Goal: Obtain resource: Download file/media

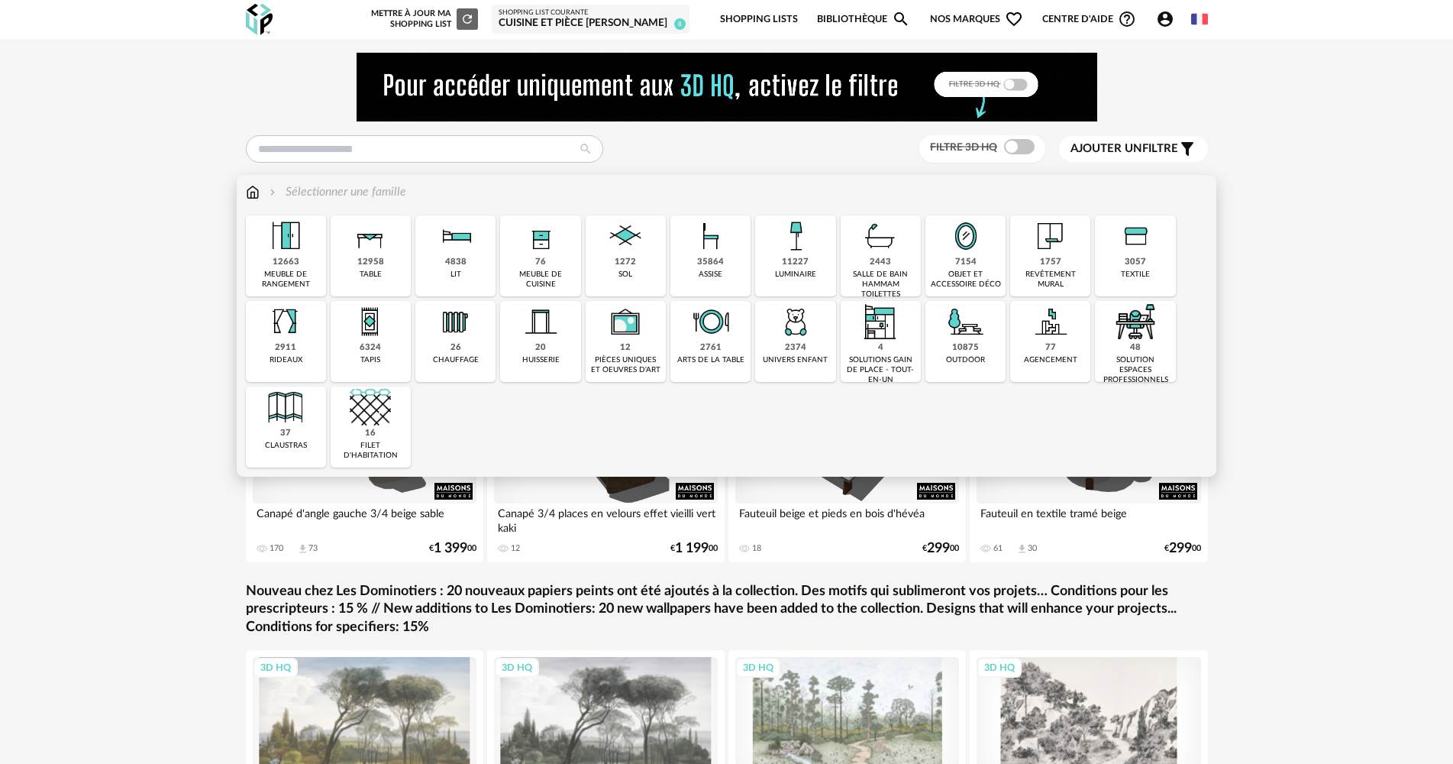
click at [821, 263] on div "11227 luminaire" at bounding box center [795, 255] width 80 height 81
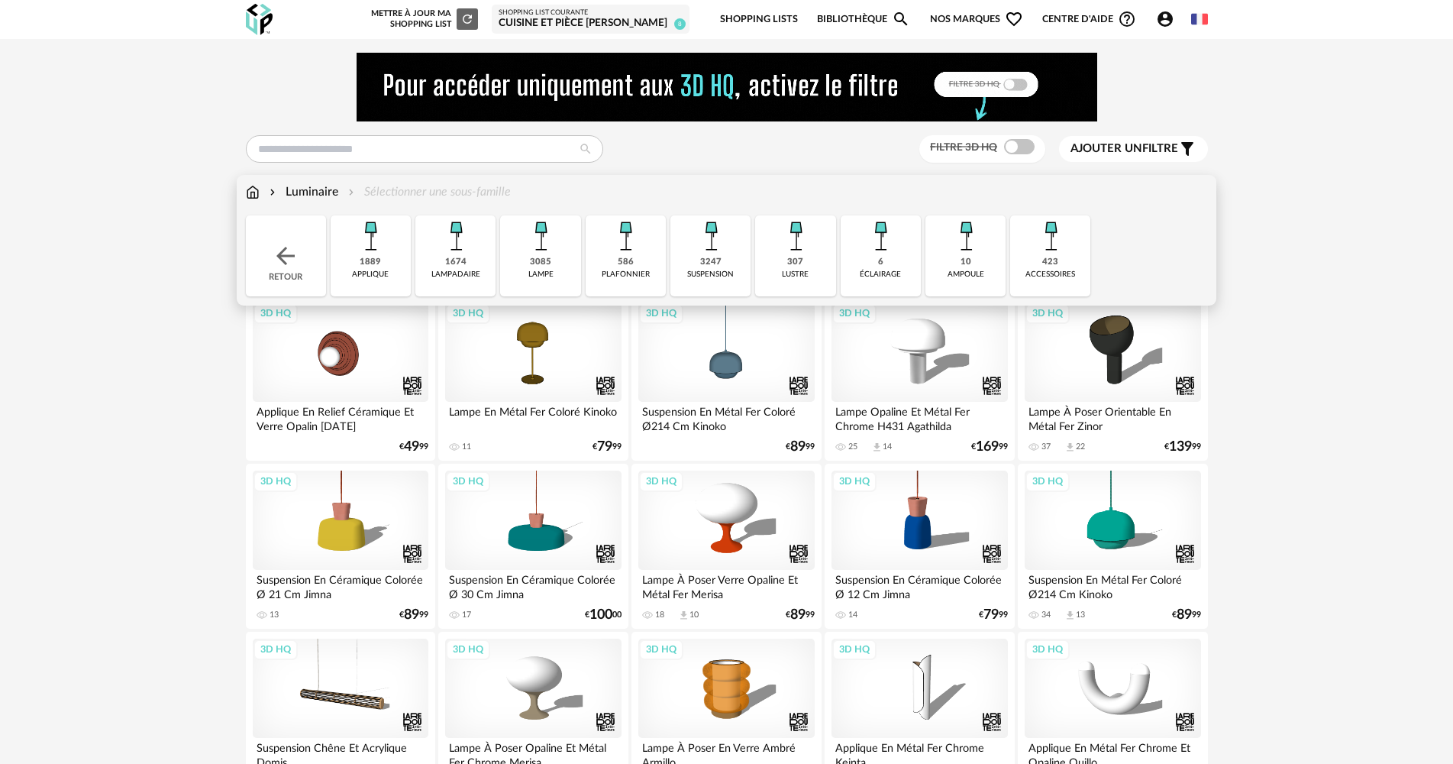
click at [691, 268] on div "3247 suspension" at bounding box center [711, 255] width 80 height 81
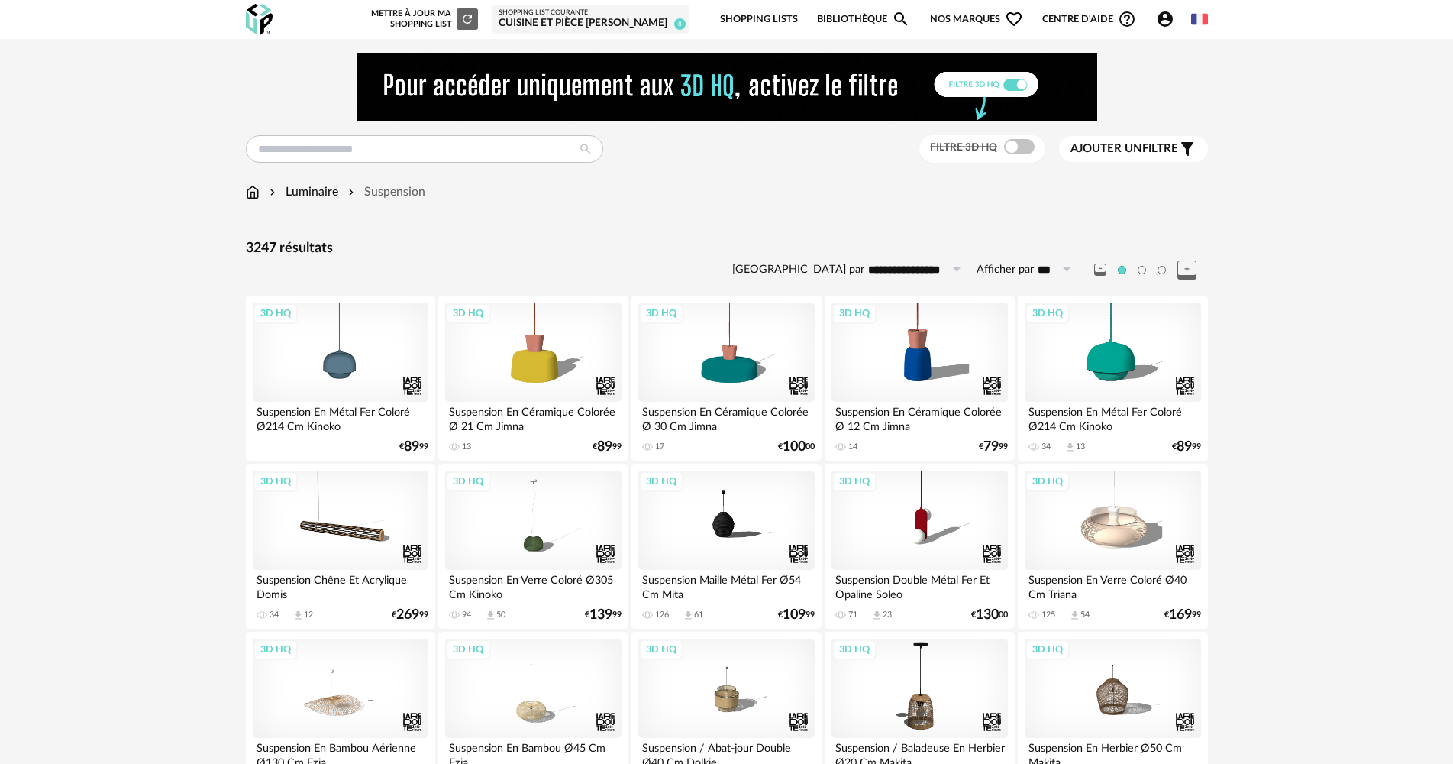
click at [1004, 147] on span at bounding box center [1019, 146] width 31 height 15
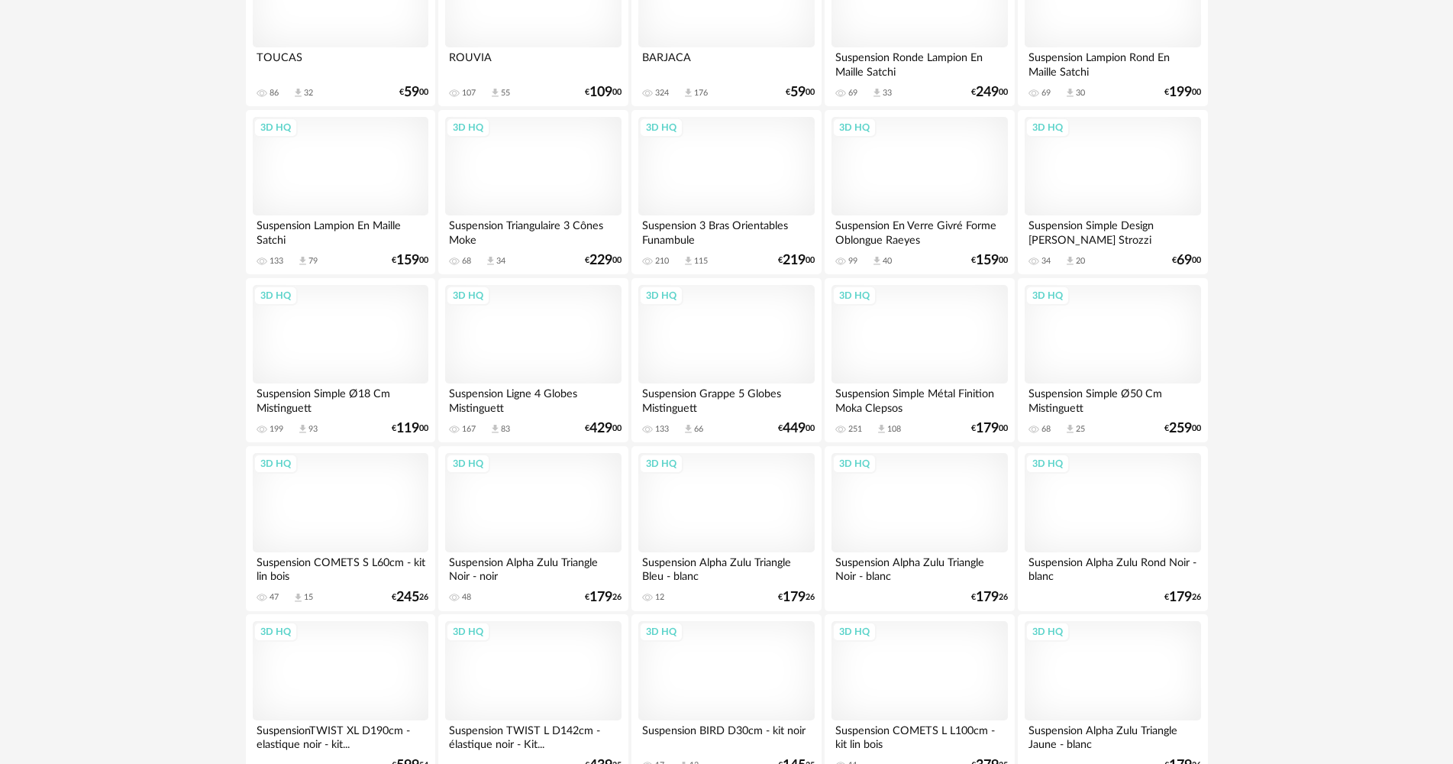
scroll to position [2979, 0]
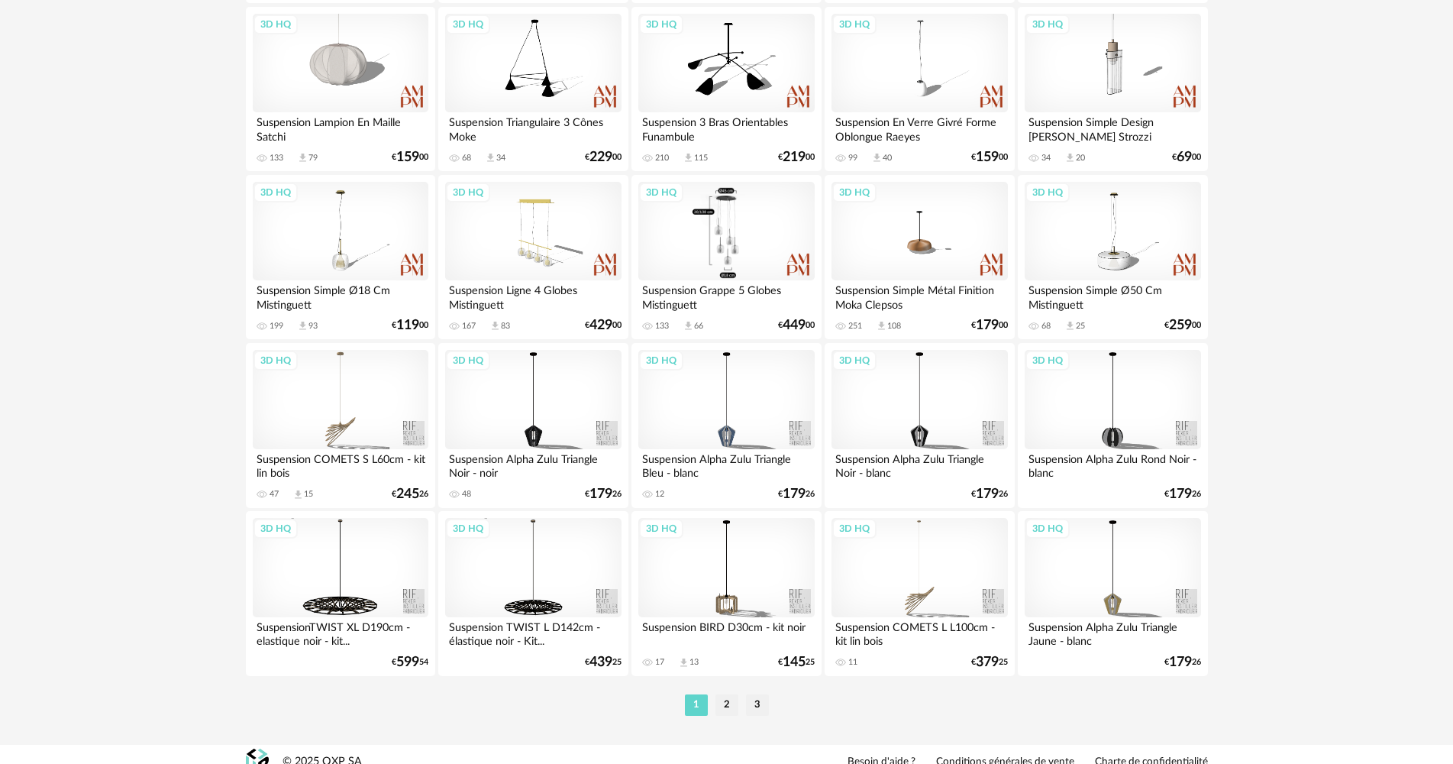
click at [709, 226] on div "3D HQ" at bounding box center [726, 231] width 176 height 99
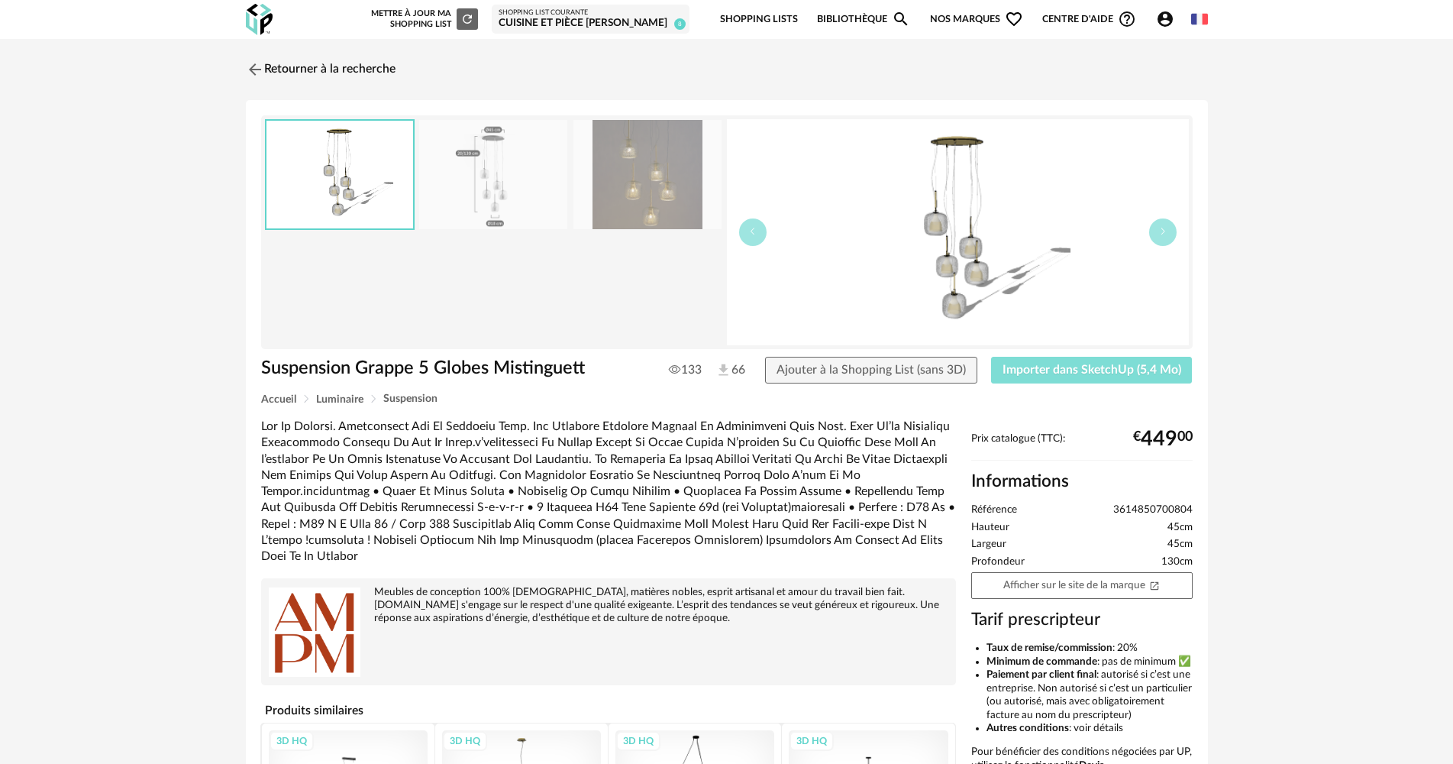
click at [1155, 377] on button "Importer dans SketchUp (5,4 Mo)" at bounding box center [1092, 370] width 202 height 27
click at [296, 67] on link "Retourner à la recherche" at bounding box center [317, 70] width 150 height 34
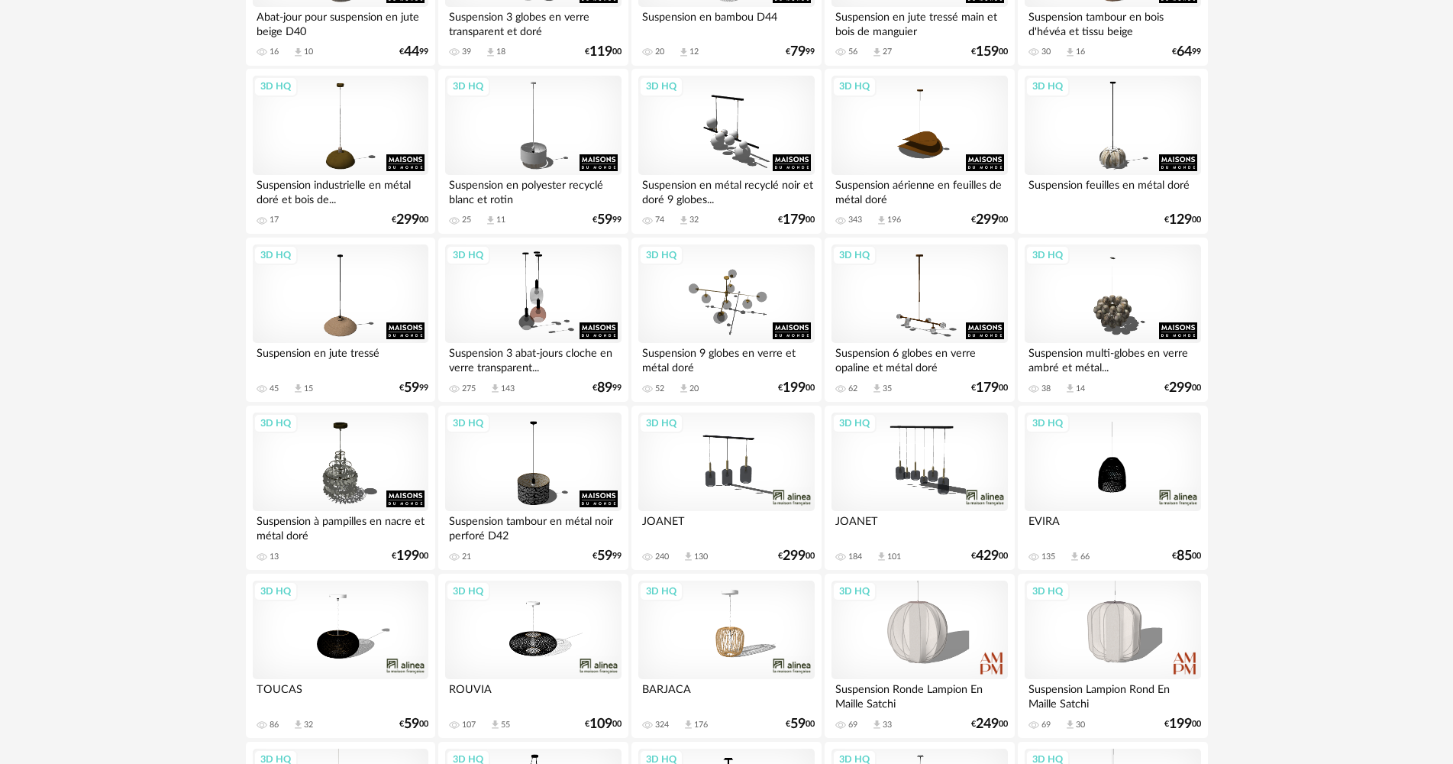
scroll to position [2230, 0]
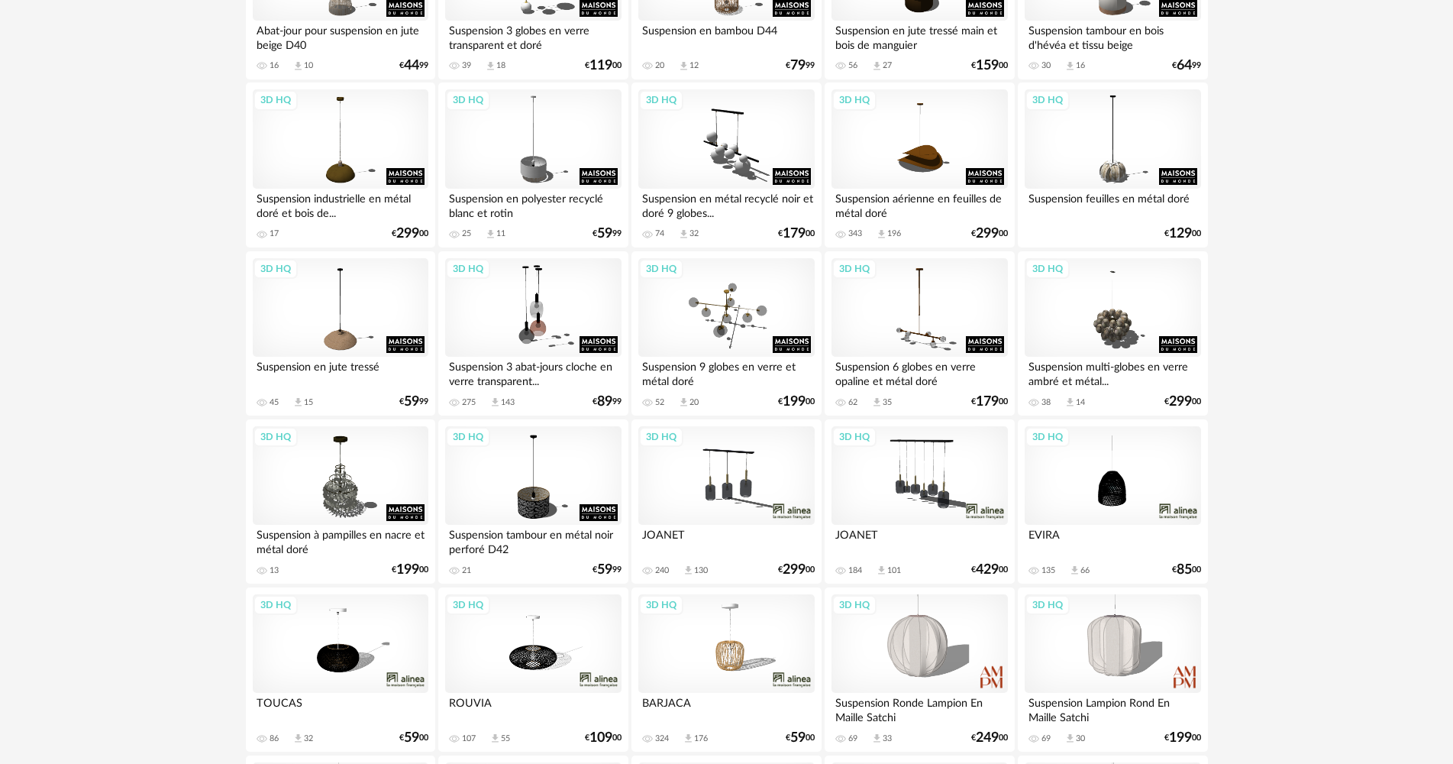
click at [927, 465] on div "3D HQ" at bounding box center [920, 475] width 176 height 99
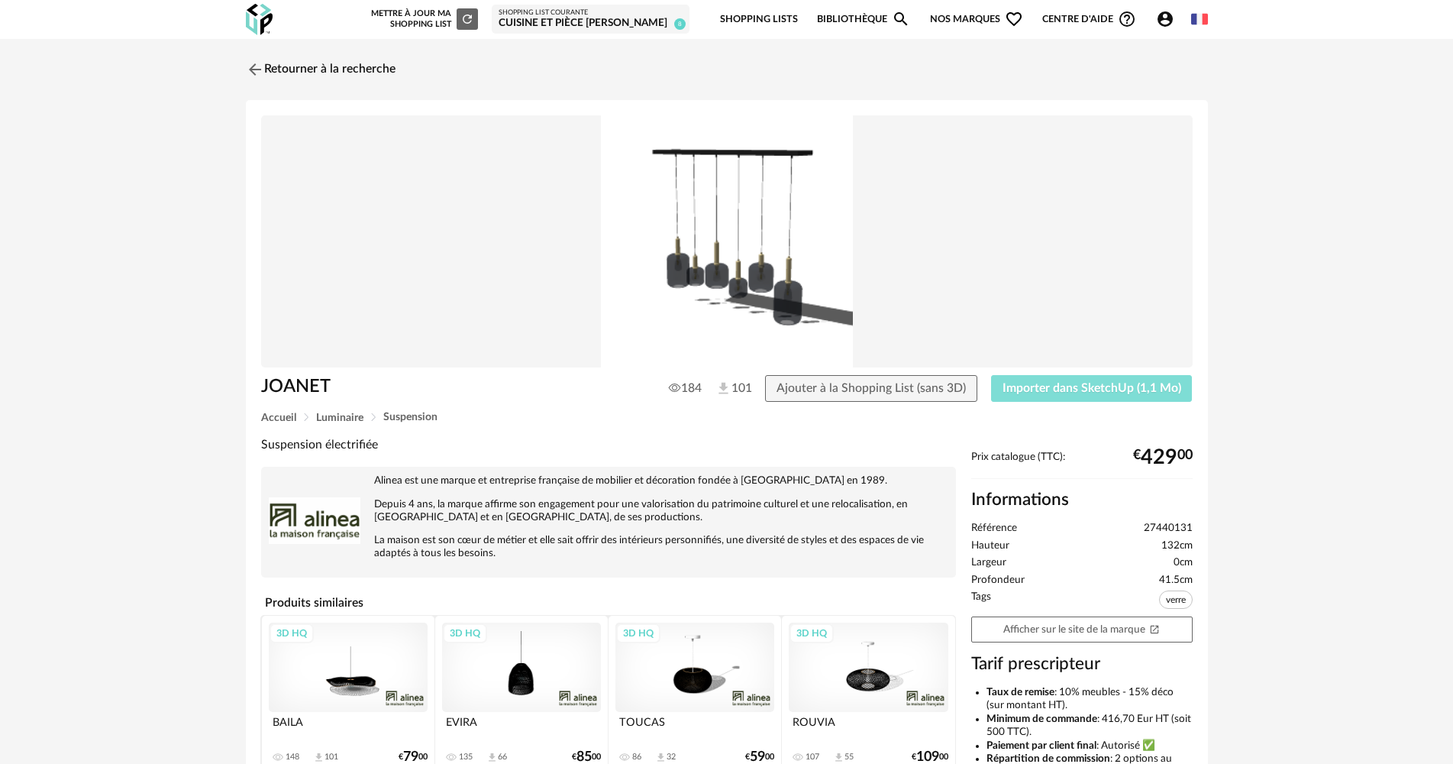
click at [1082, 390] on span "Importer dans SketchUp (1,1 Mo)" at bounding box center [1092, 388] width 179 height 12
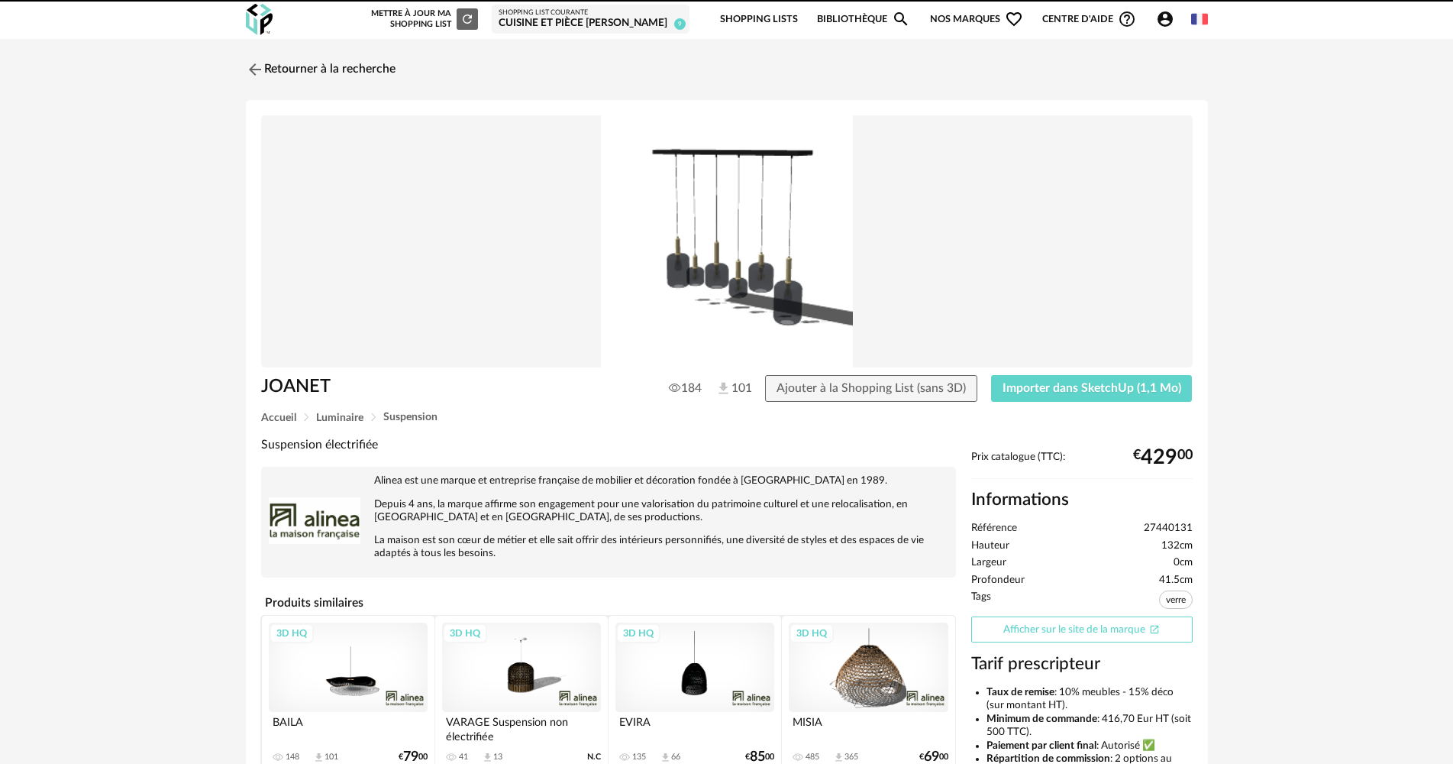
click at [1091, 626] on link "Afficher sur le site de la marque Open In New icon" at bounding box center [1081, 629] width 221 height 27
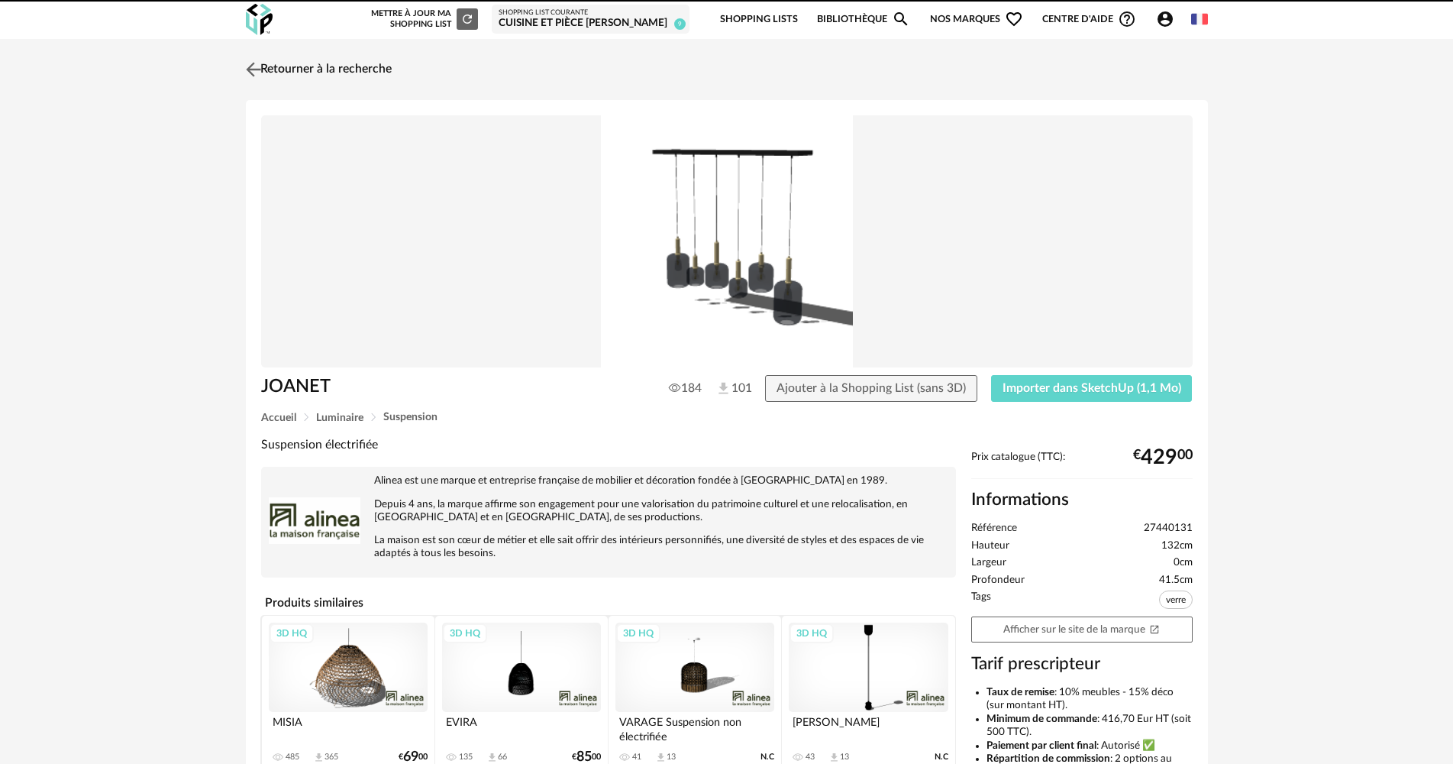
click at [373, 65] on link "Retourner à la recherche" at bounding box center [317, 70] width 150 height 34
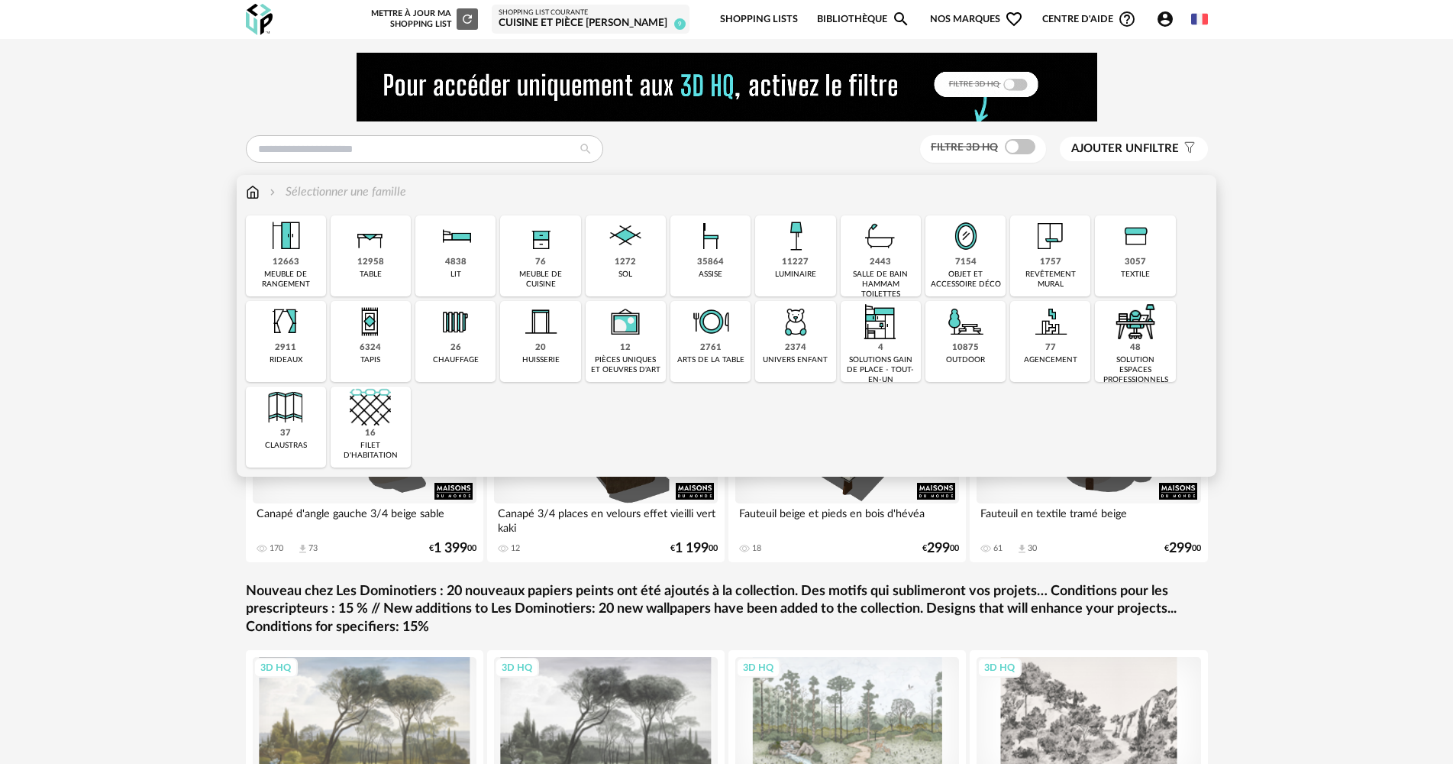
click at [795, 268] on div "11227" at bounding box center [795, 262] width 27 height 11
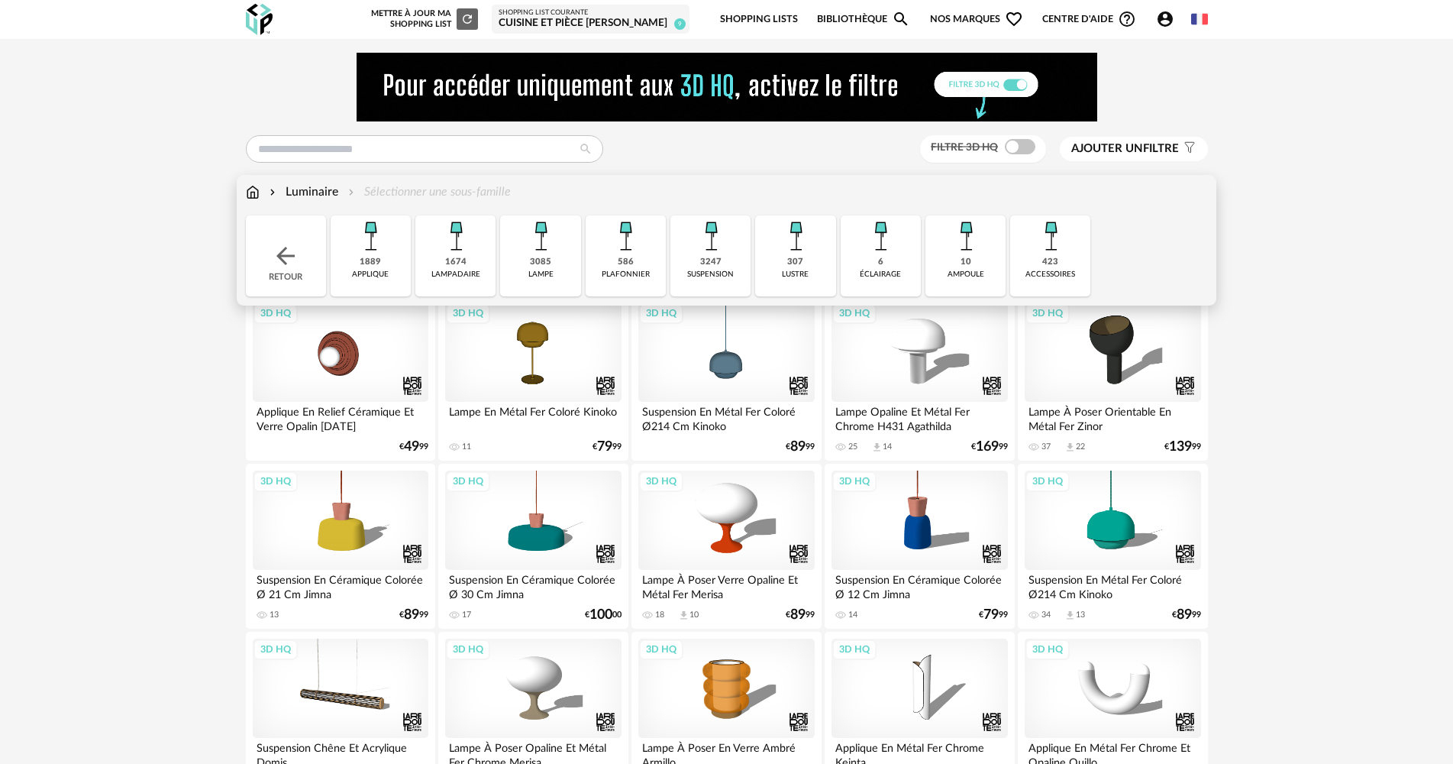
click at [720, 270] on div "suspension" at bounding box center [710, 275] width 47 height 10
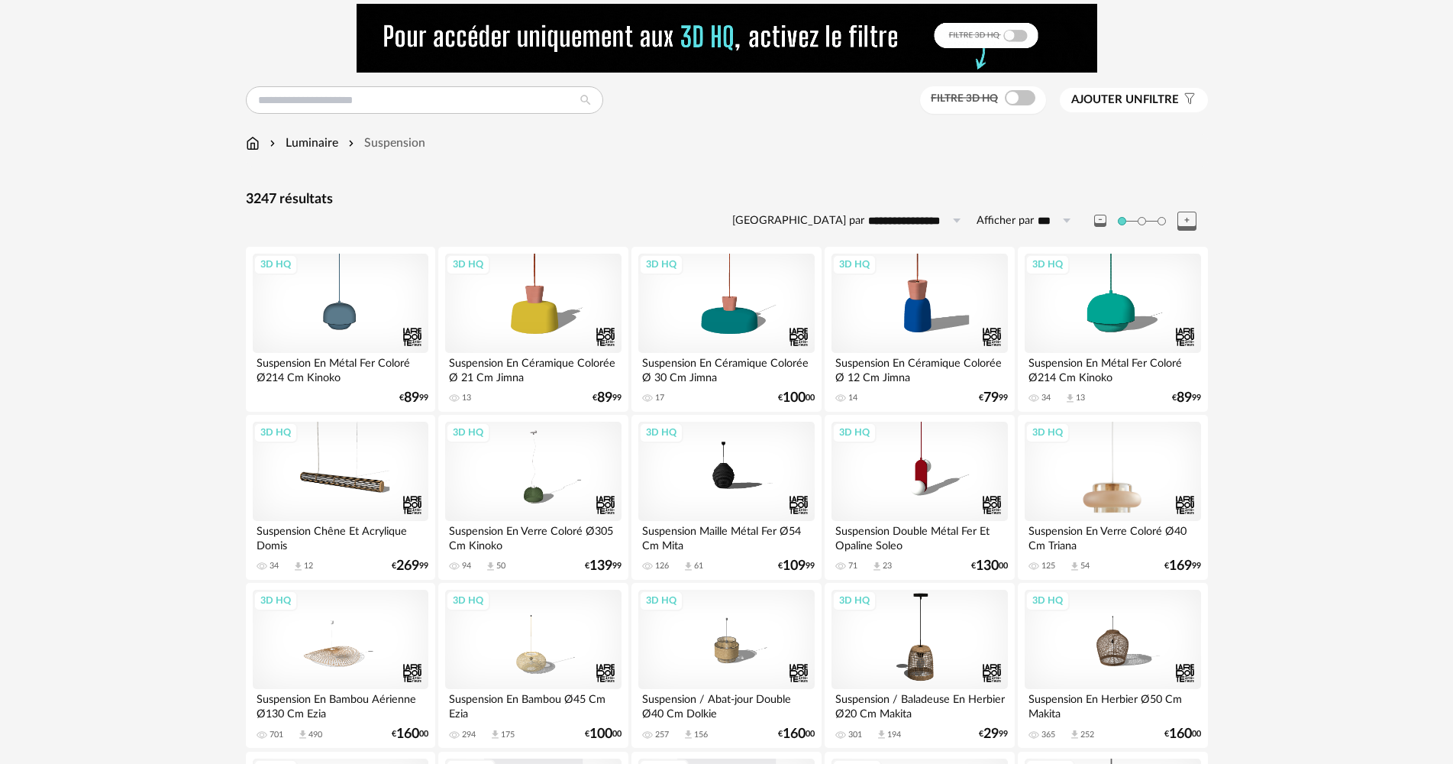
scroll to position [76, 0]
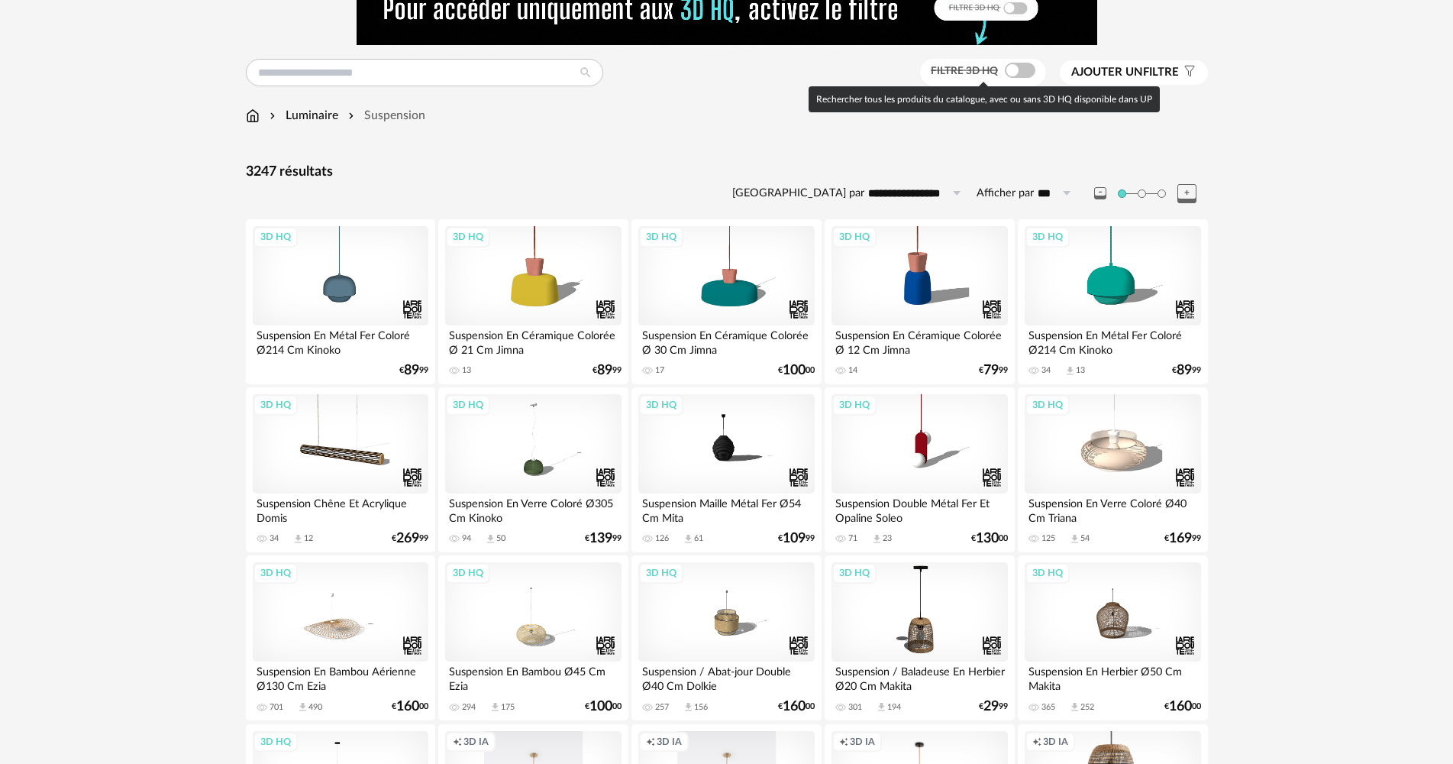
click at [1013, 73] on span at bounding box center [1020, 70] width 31 height 15
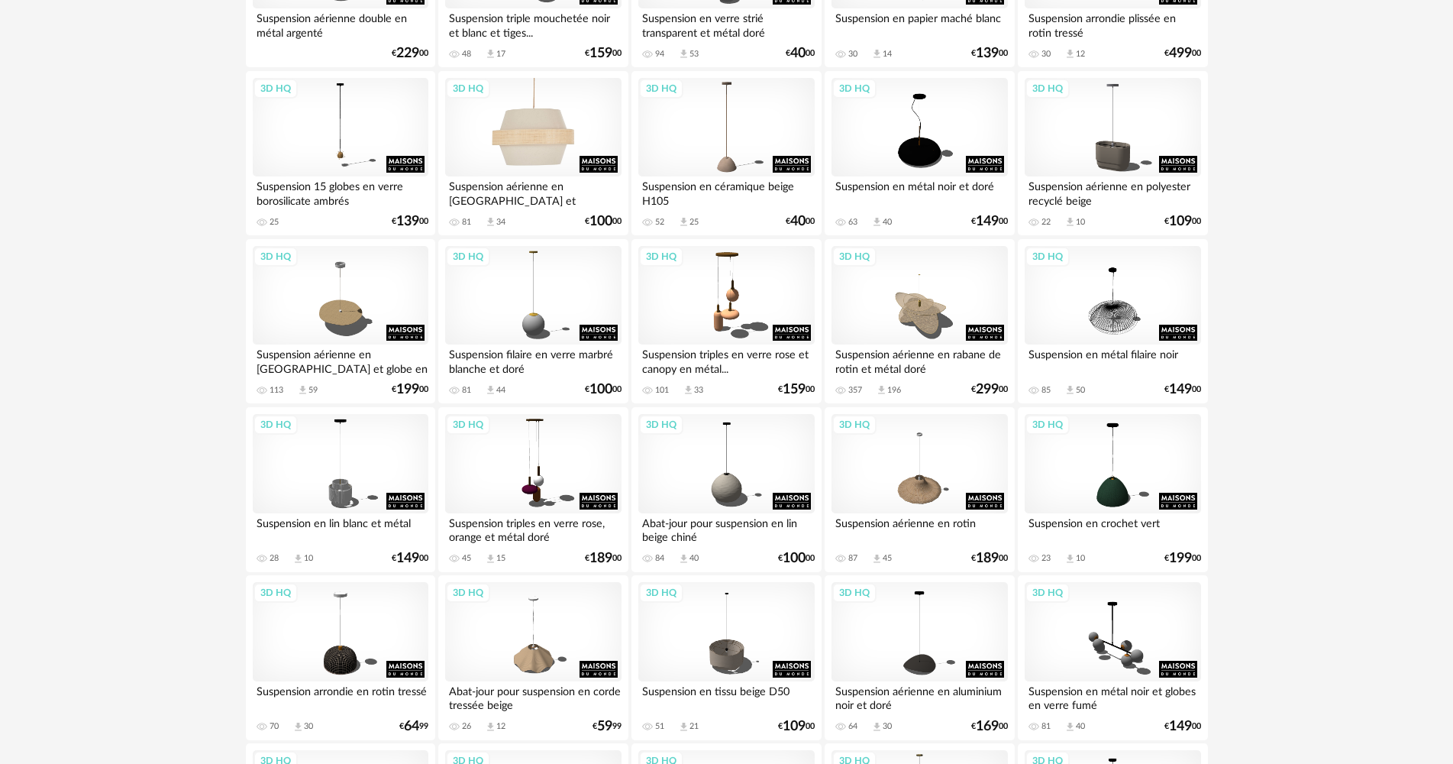
scroll to position [1069, 0]
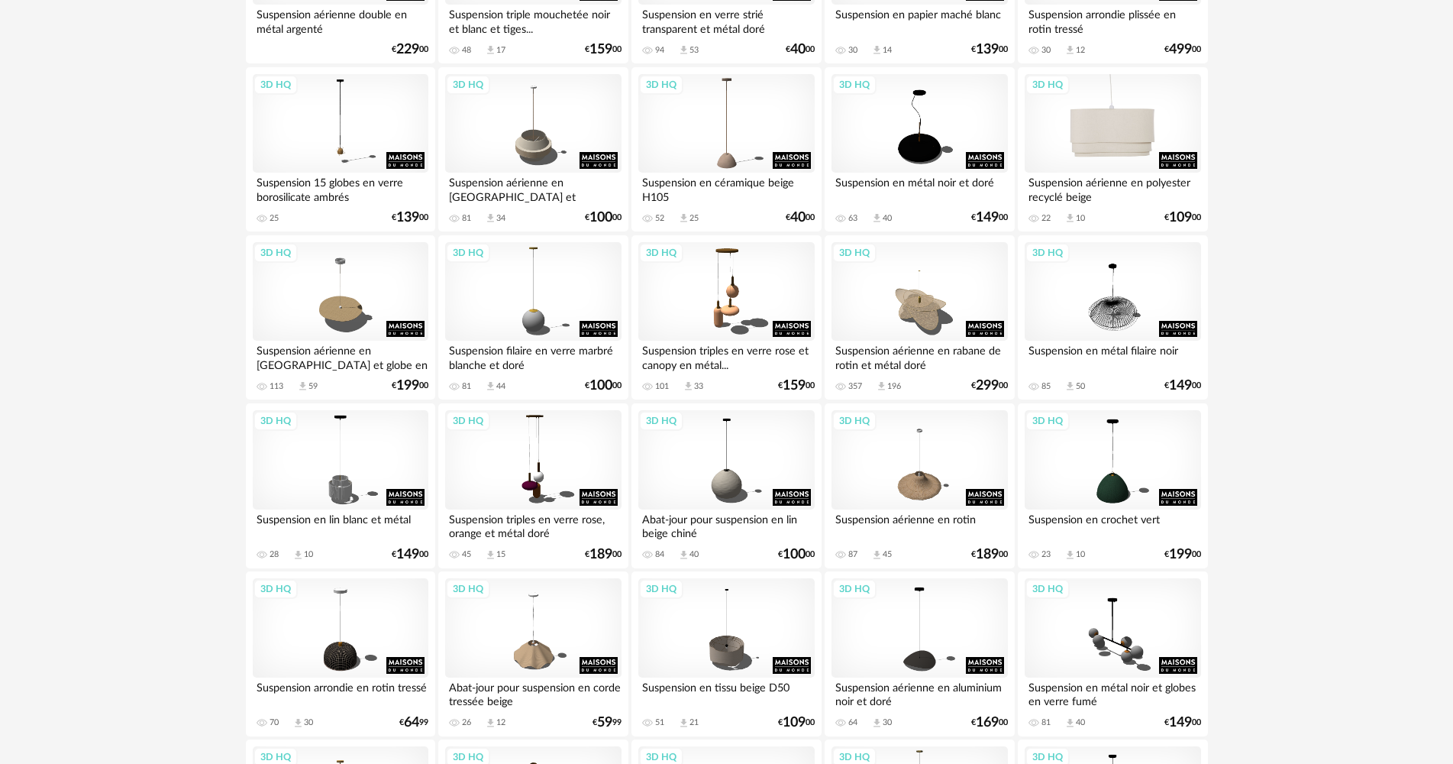
click at [1091, 154] on div "3D HQ" at bounding box center [1113, 123] width 176 height 99
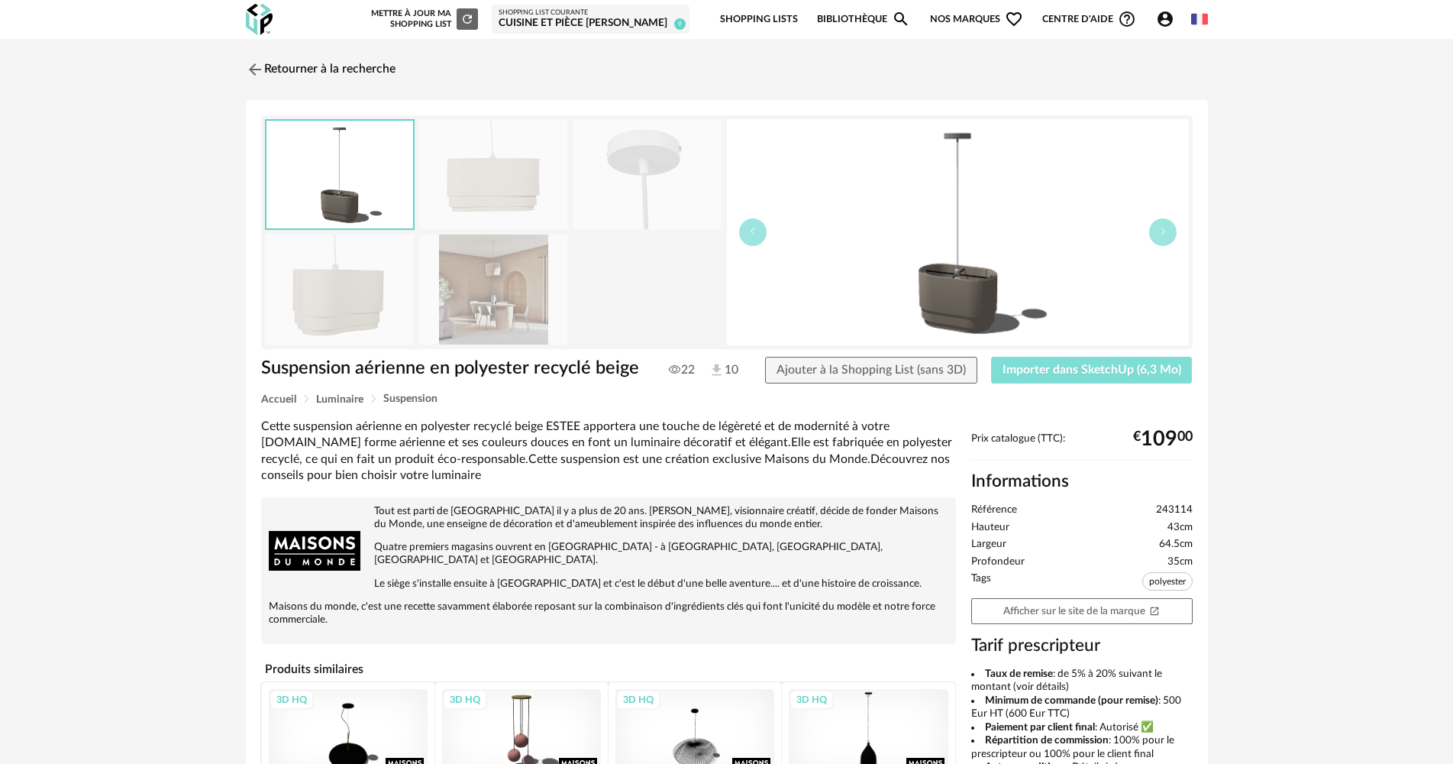
click at [1106, 367] on span "Importer dans SketchUp (6,3 Mo)" at bounding box center [1092, 370] width 179 height 12
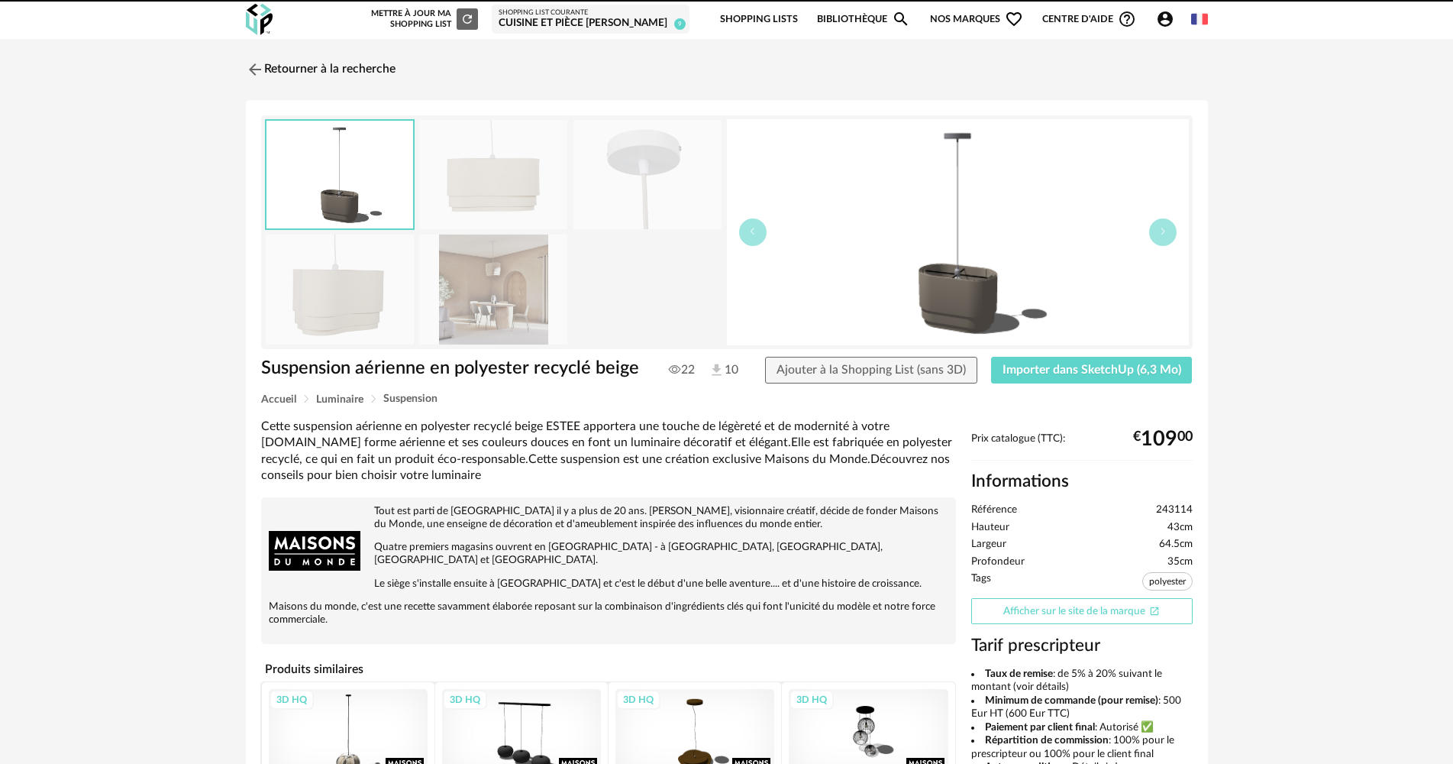
click at [1070, 611] on link "Afficher sur le site de la marque Open In New icon" at bounding box center [1081, 611] width 221 height 27
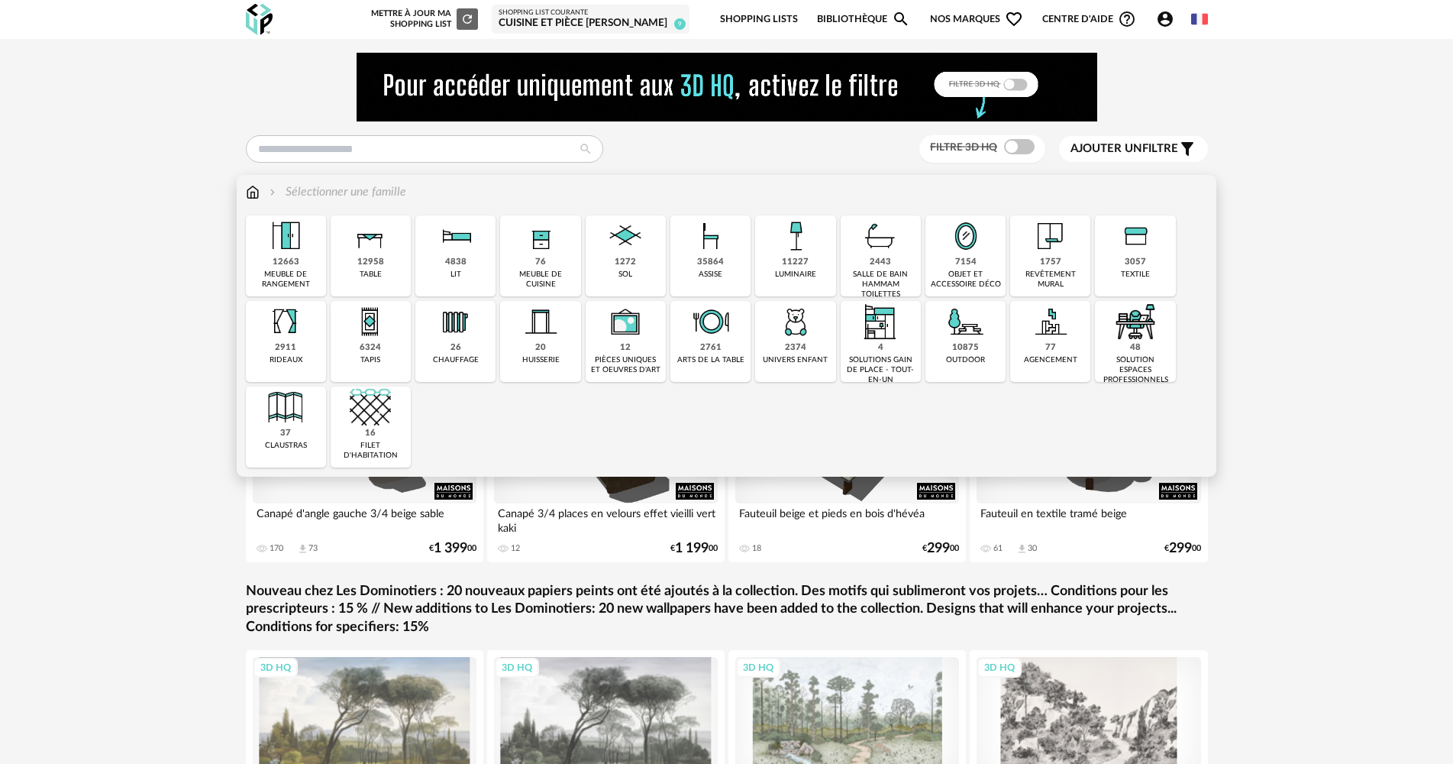
click at [943, 268] on div "7154 objet et accessoire déco" at bounding box center [966, 255] width 80 height 81
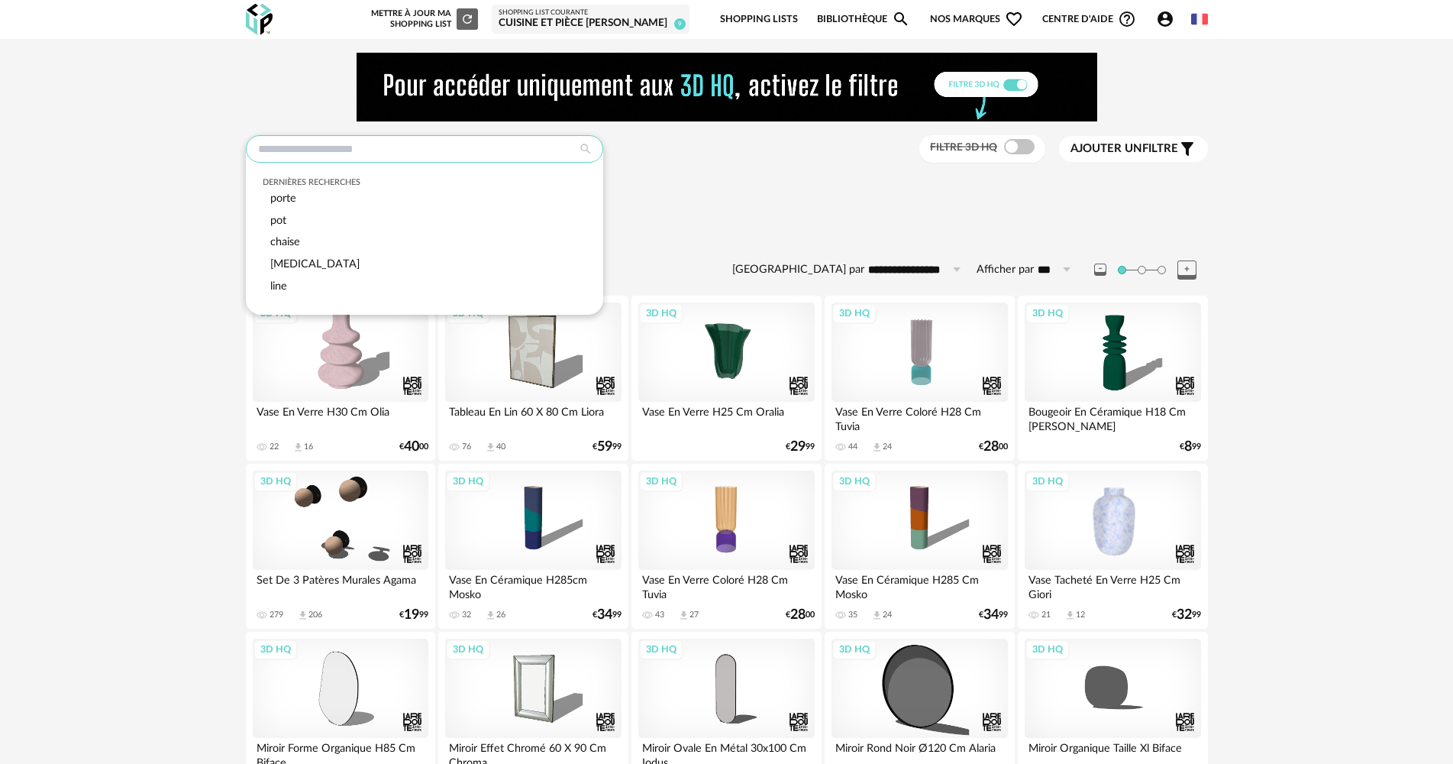
click at [475, 144] on input "text" at bounding box center [424, 148] width 357 height 27
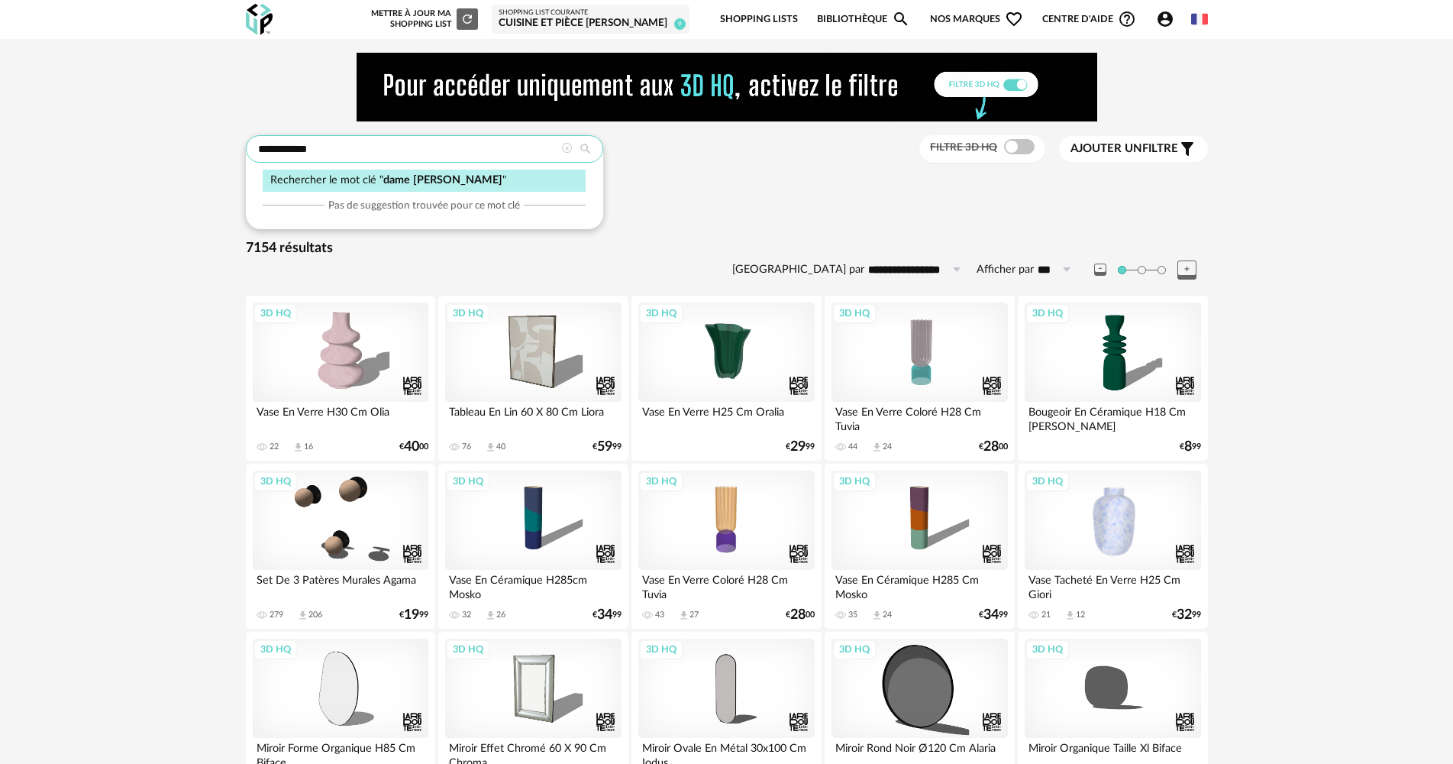
type input "**********"
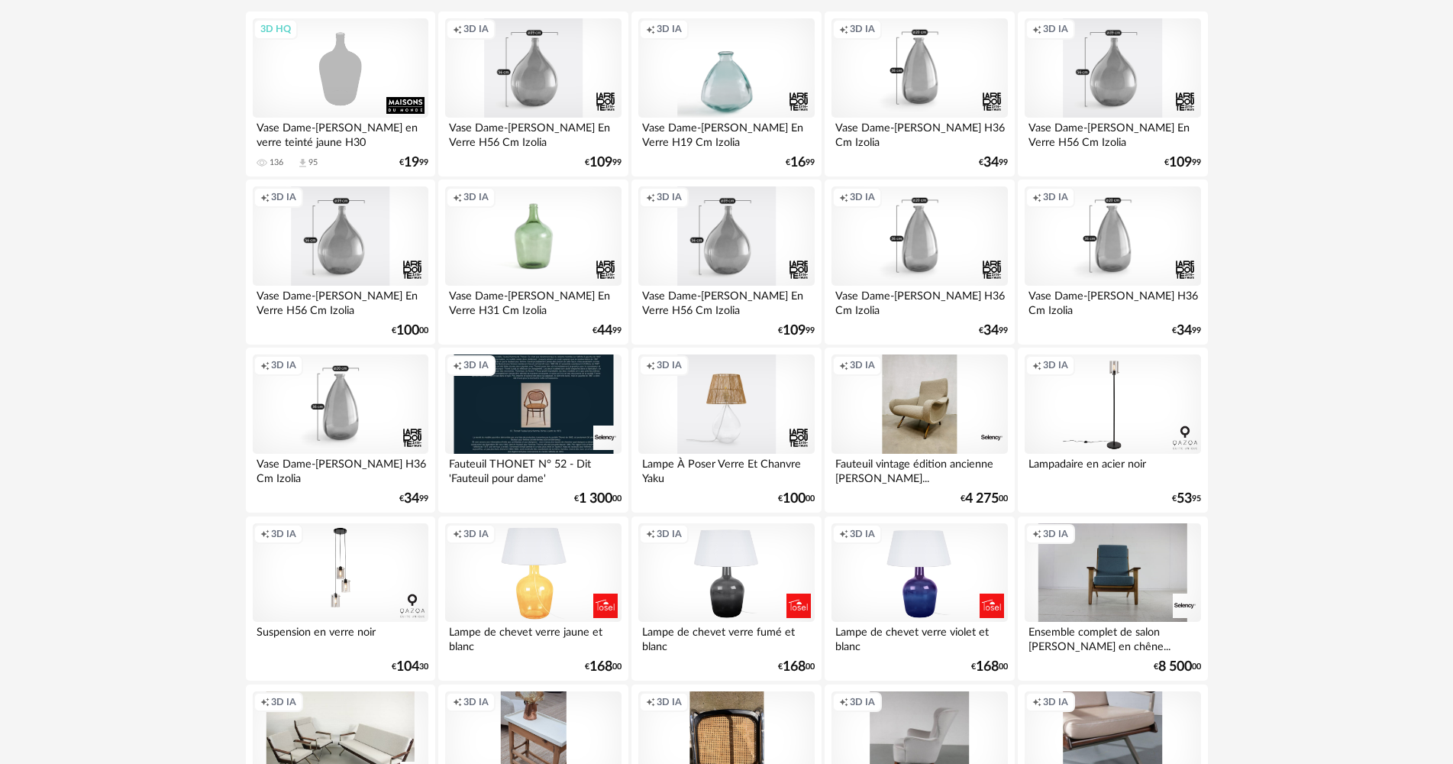
scroll to position [382, 0]
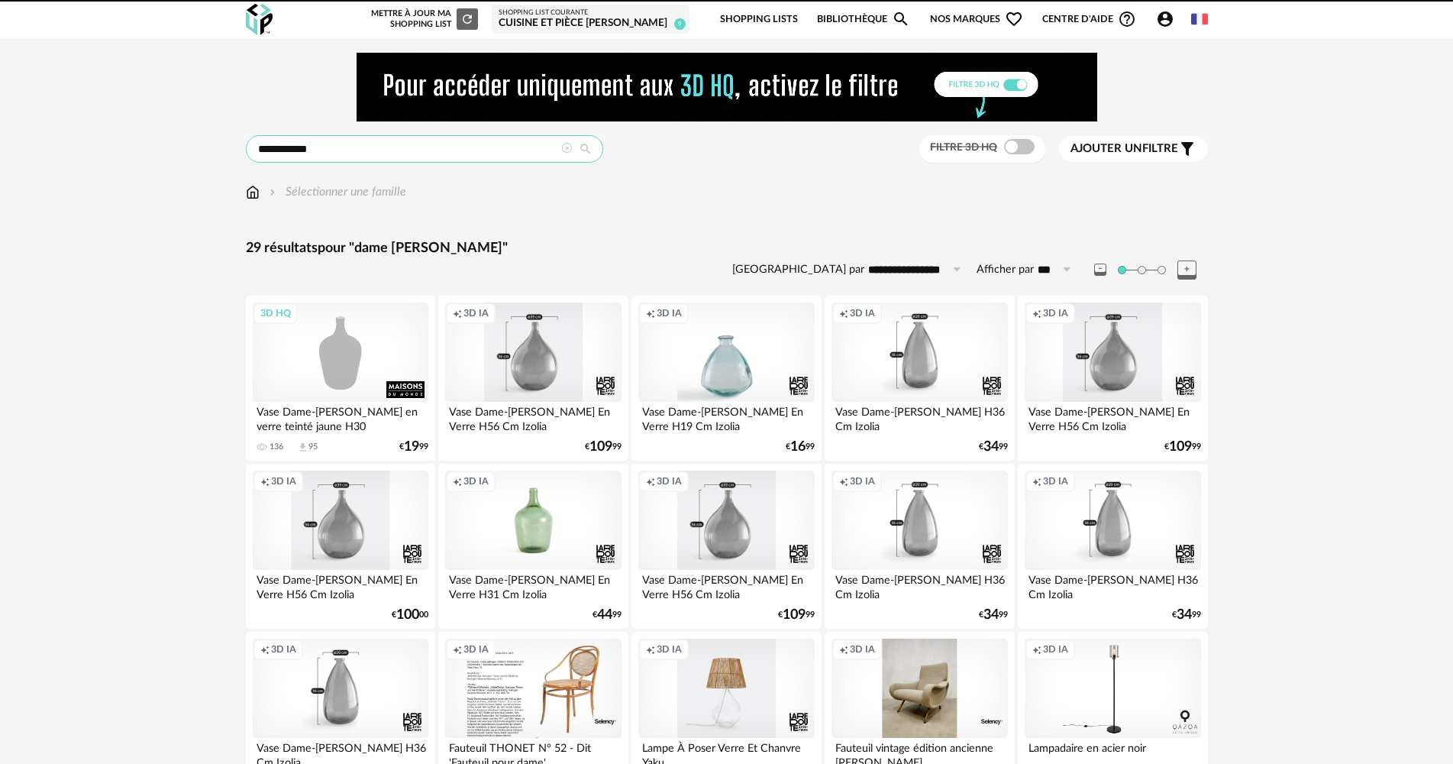
drag, startPoint x: 0, startPoint y: 0, endPoint x: 409, endPoint y: 155, distance: 437.7
click at [409, 155] on input "**********" at bounding box center [424, 148] width 357 height 27
drag, startPoint x: 409, startPoint y: 155, endPoint x: 123, endPoint y: 141, distance: 286.8
click at [124, 141] on div "**********" at bounding box center [726, 699] width 1453 height 1321
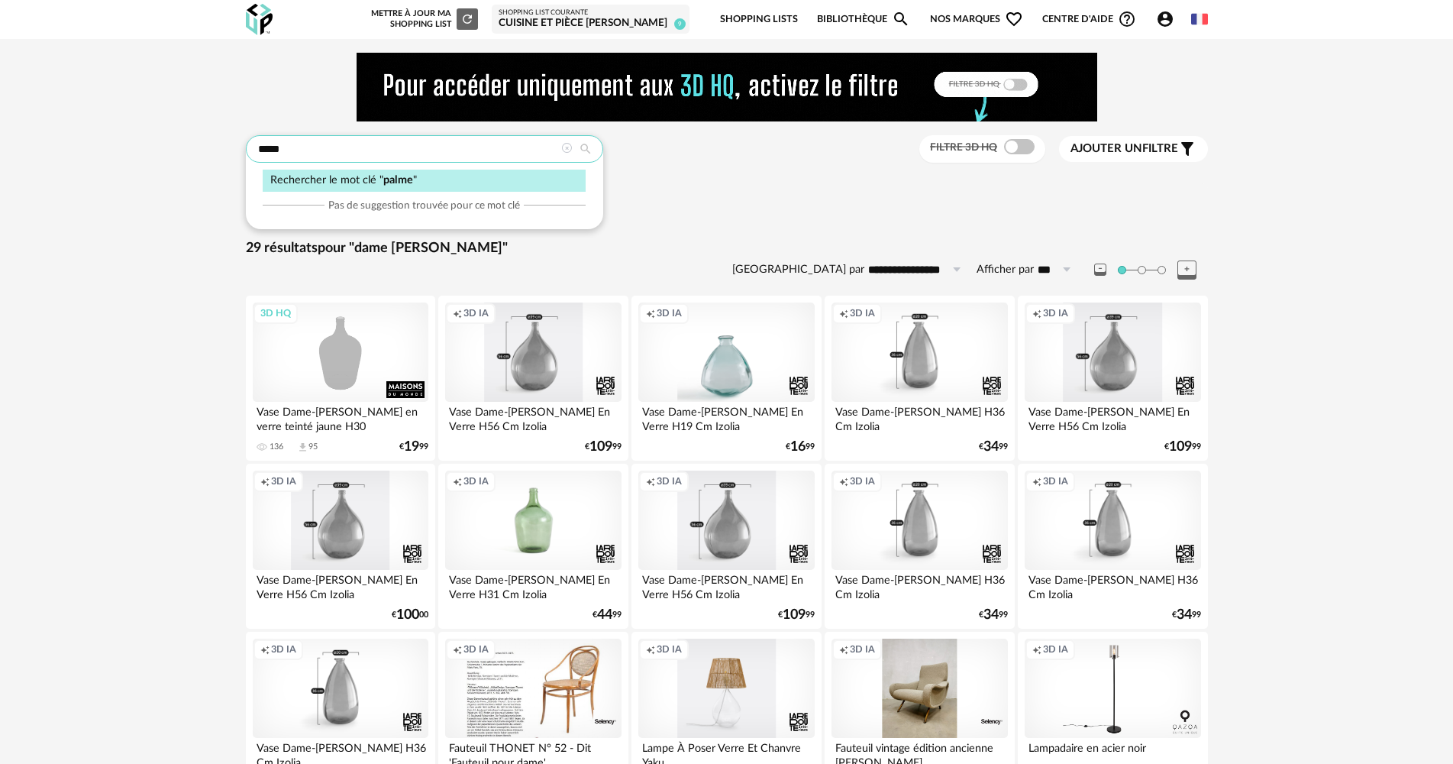
type input "*****"
type input "**********"
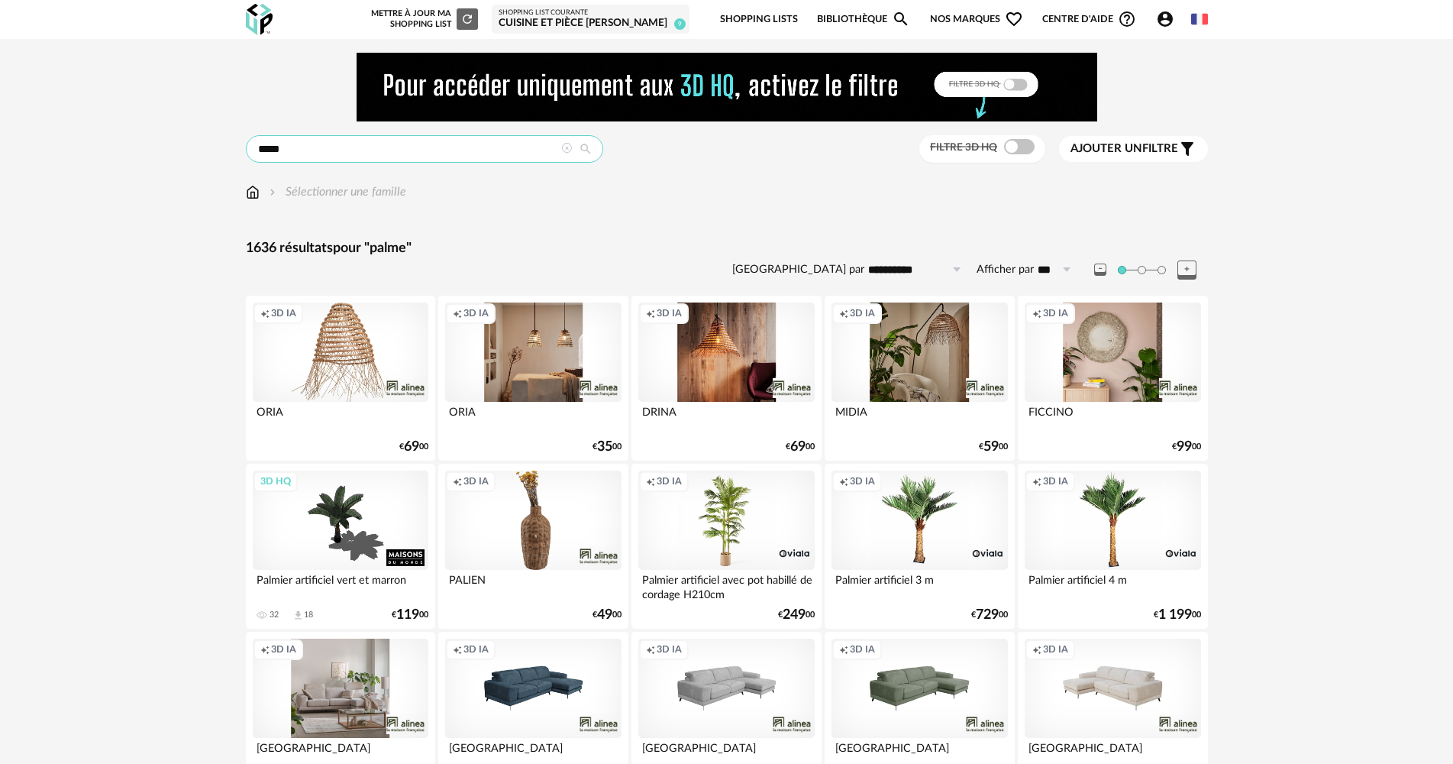
drag, startPoint x: 300, startPoint y: 142, endPoint x: 176, endPoint y: 157, distance: 124.6
type input "*****"
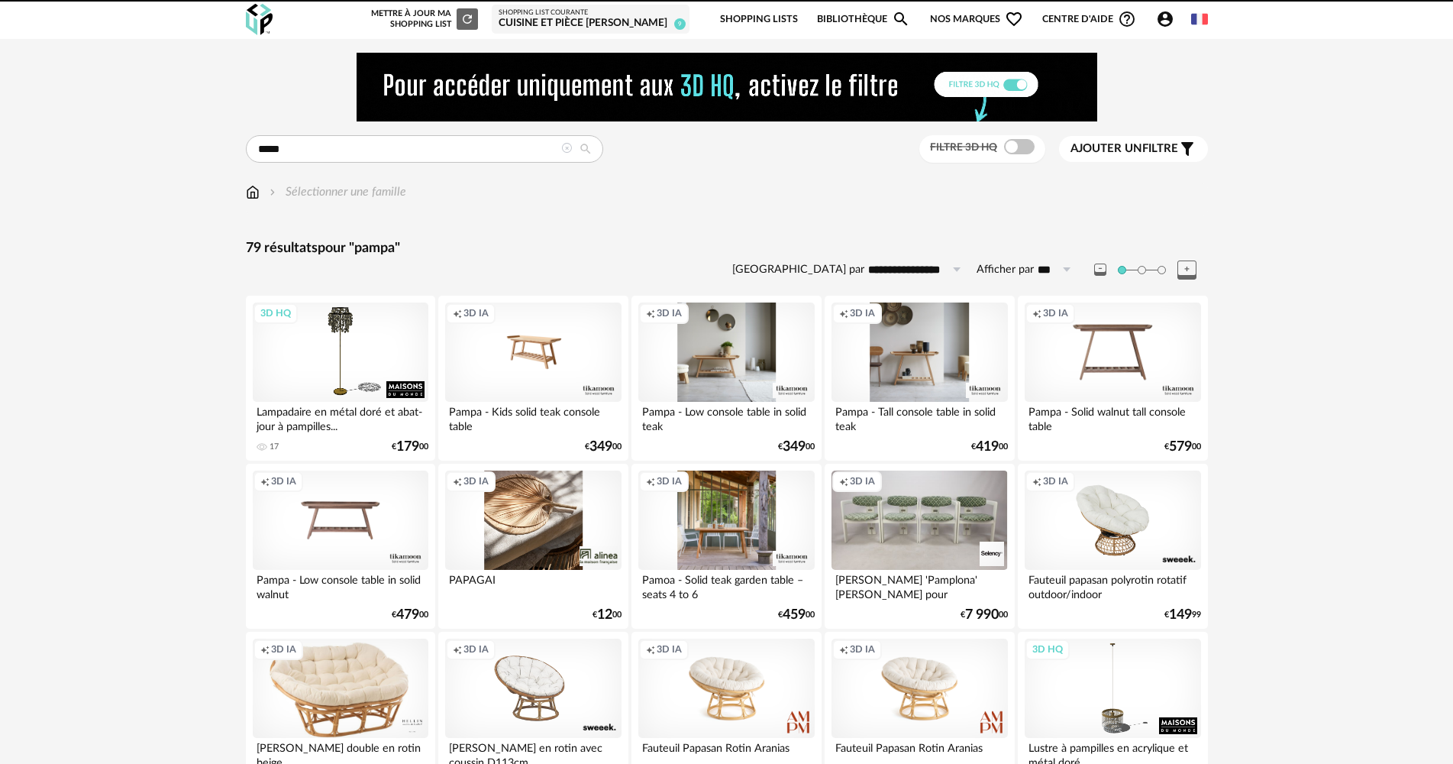
click at [635, 26] on div "Cuisine et pièce [PERSON_NAME]" at bounding box center [591, 24] width 184 height 14
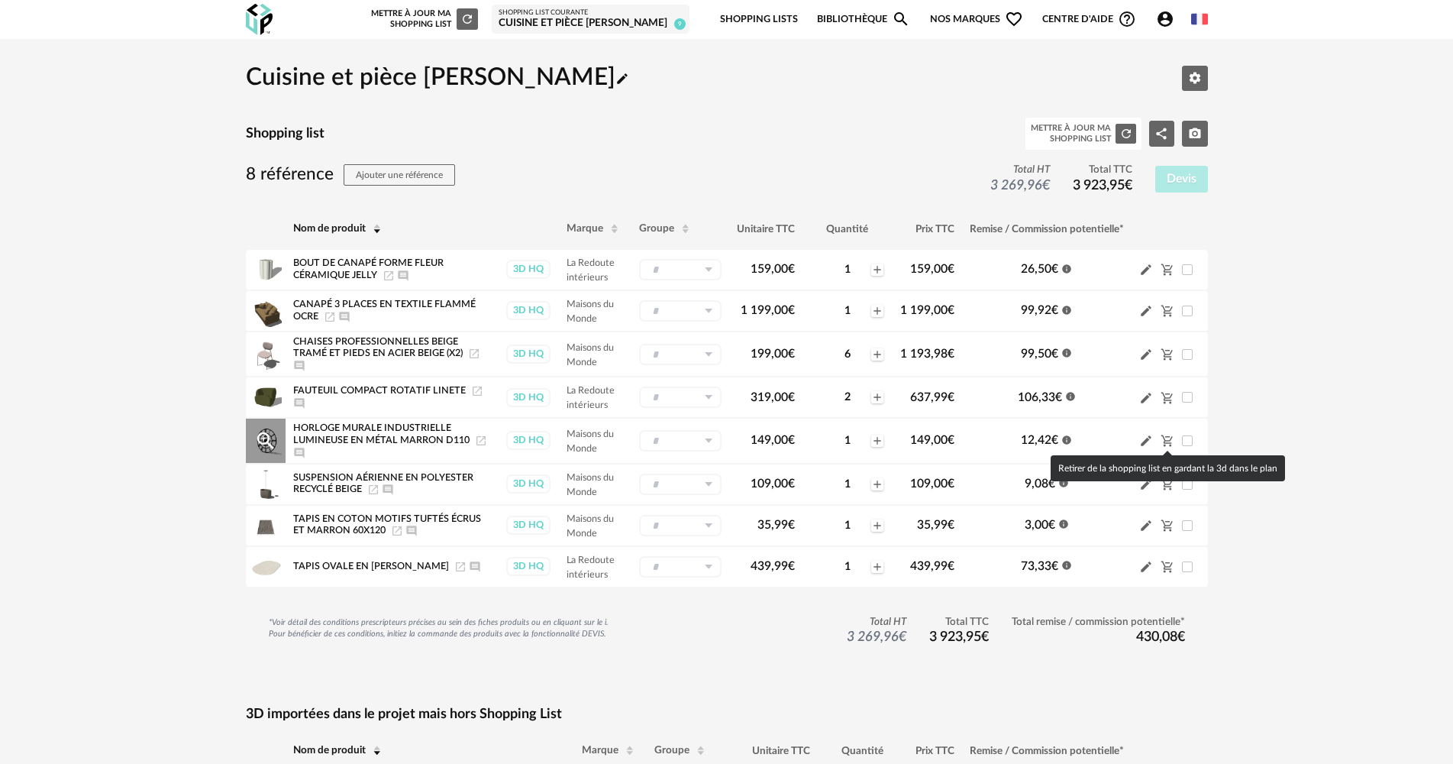
click at [1161, 441] on icon "Cart Minus icon" at bounding box center [1168, 441] width 14 height 14
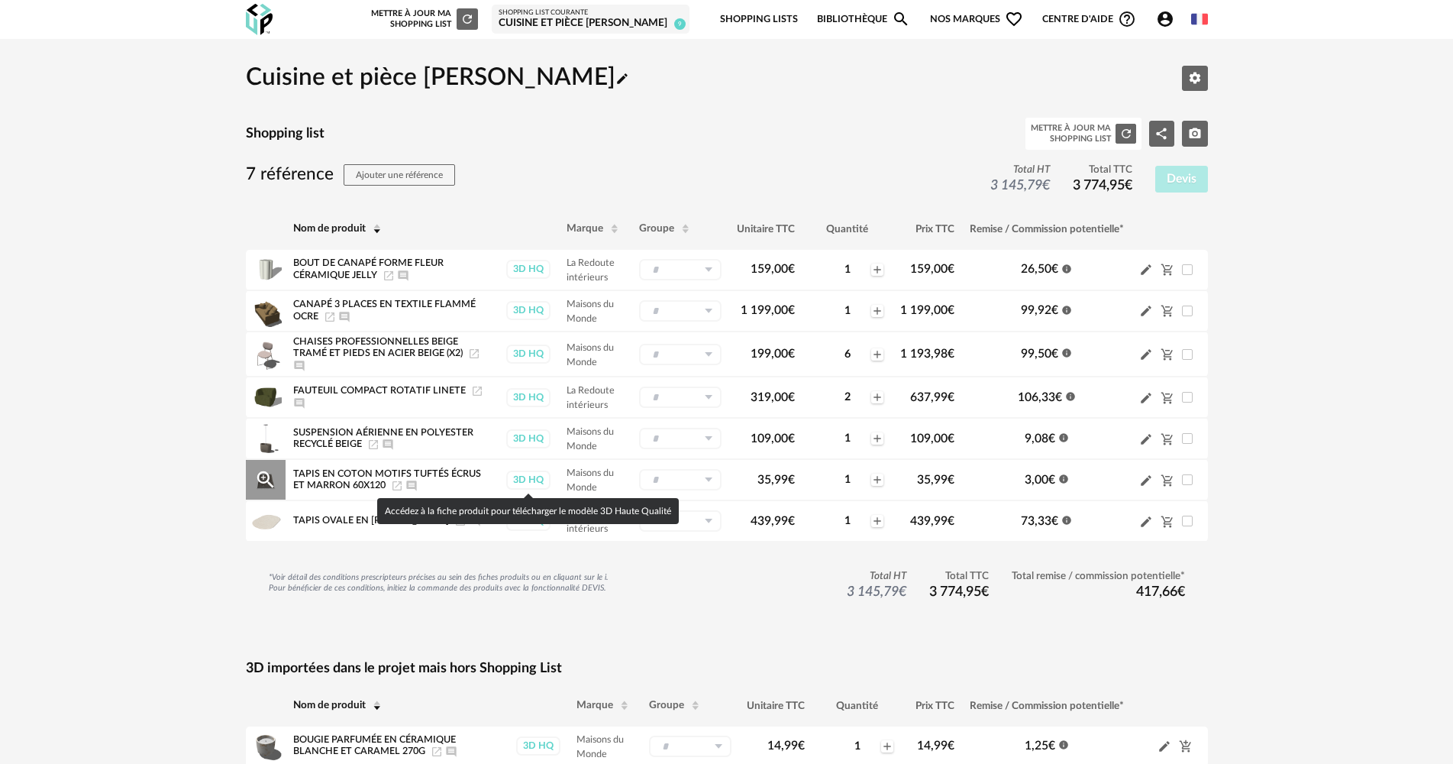
click at [514, 483] on div "3D HQ" at bounding box center [528, 479] width 44 height 19
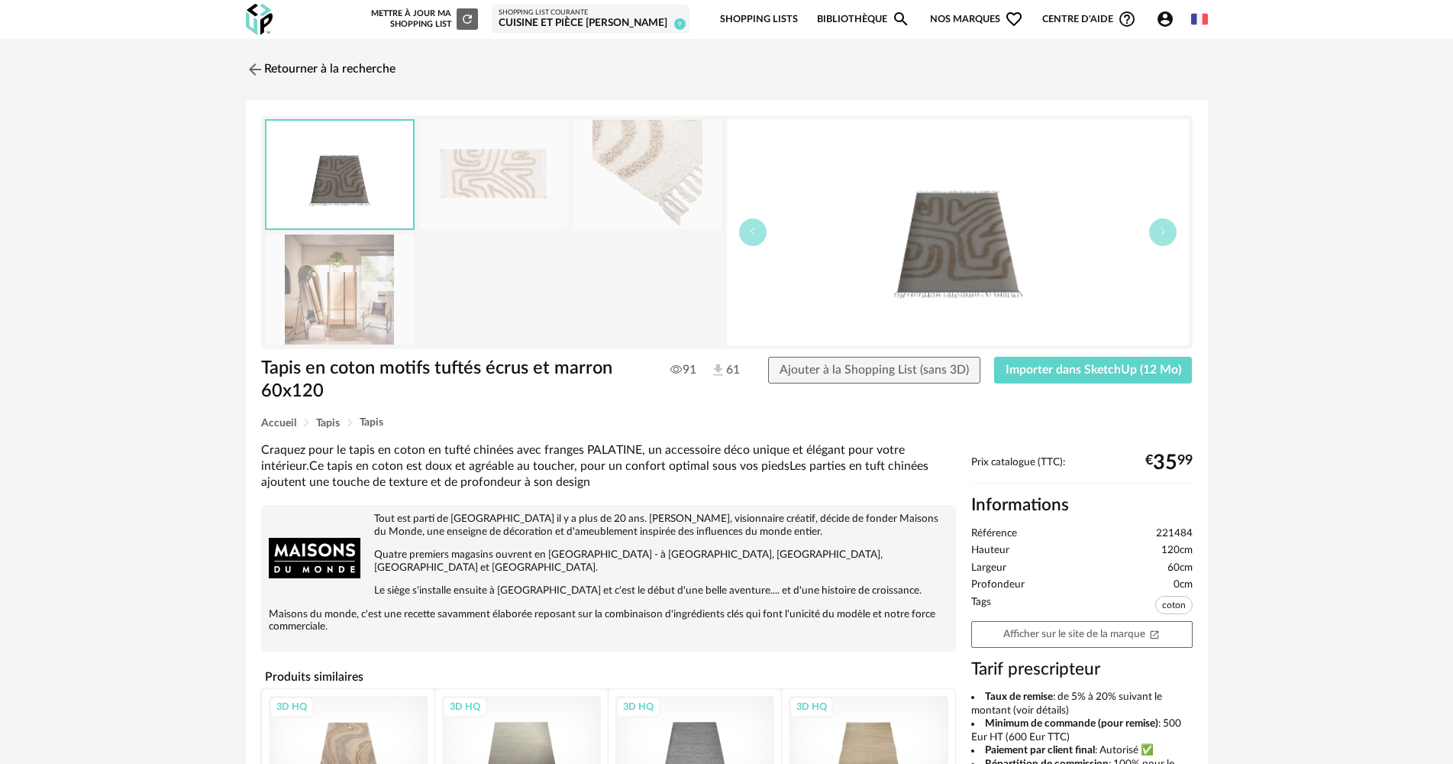
click at [633, 24] on div "Cuisine et pièce [PERSON_NAME]" at bounding box center [591, 24] width 184 height 14
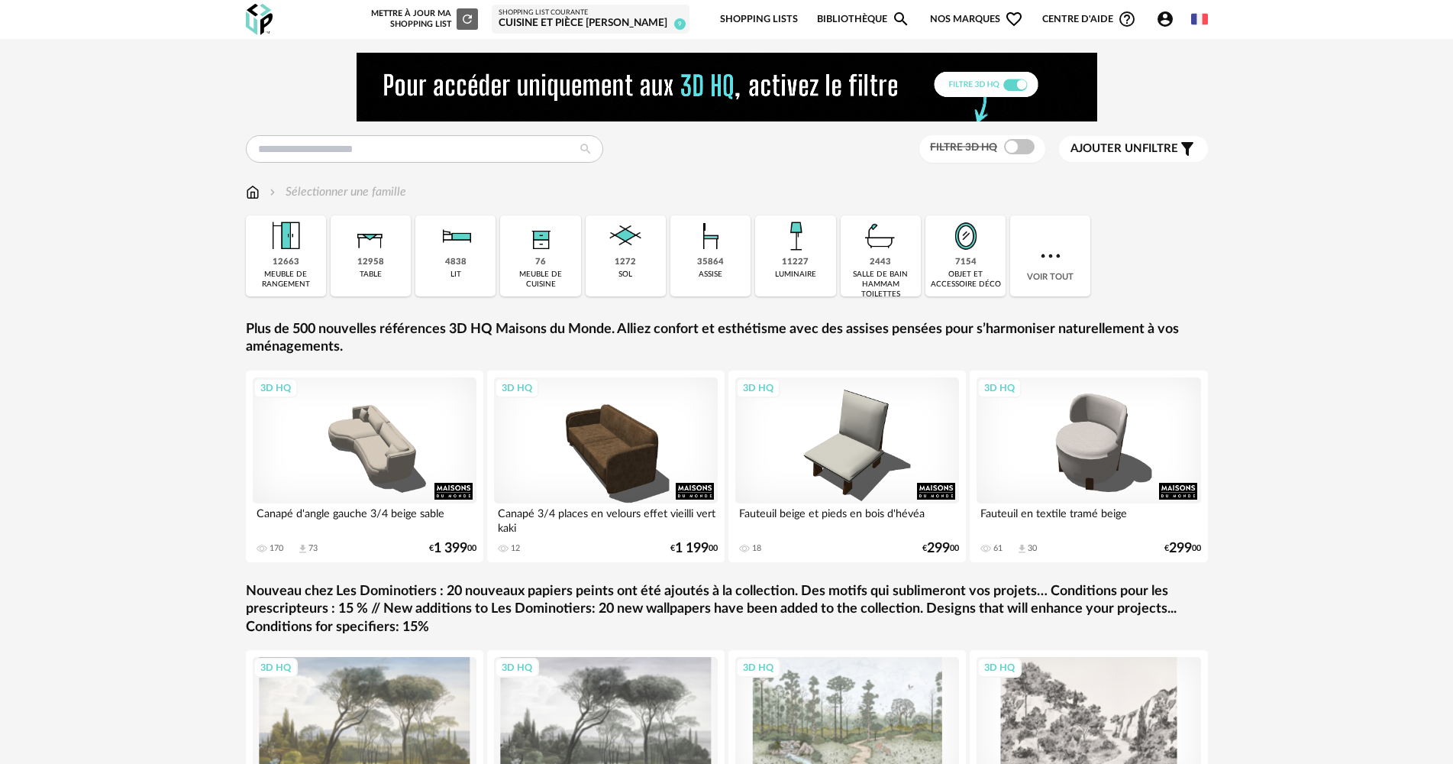
click at [658, 15] on div "Shopping List courante" at bounding box center [591, 12] width 184 height 9
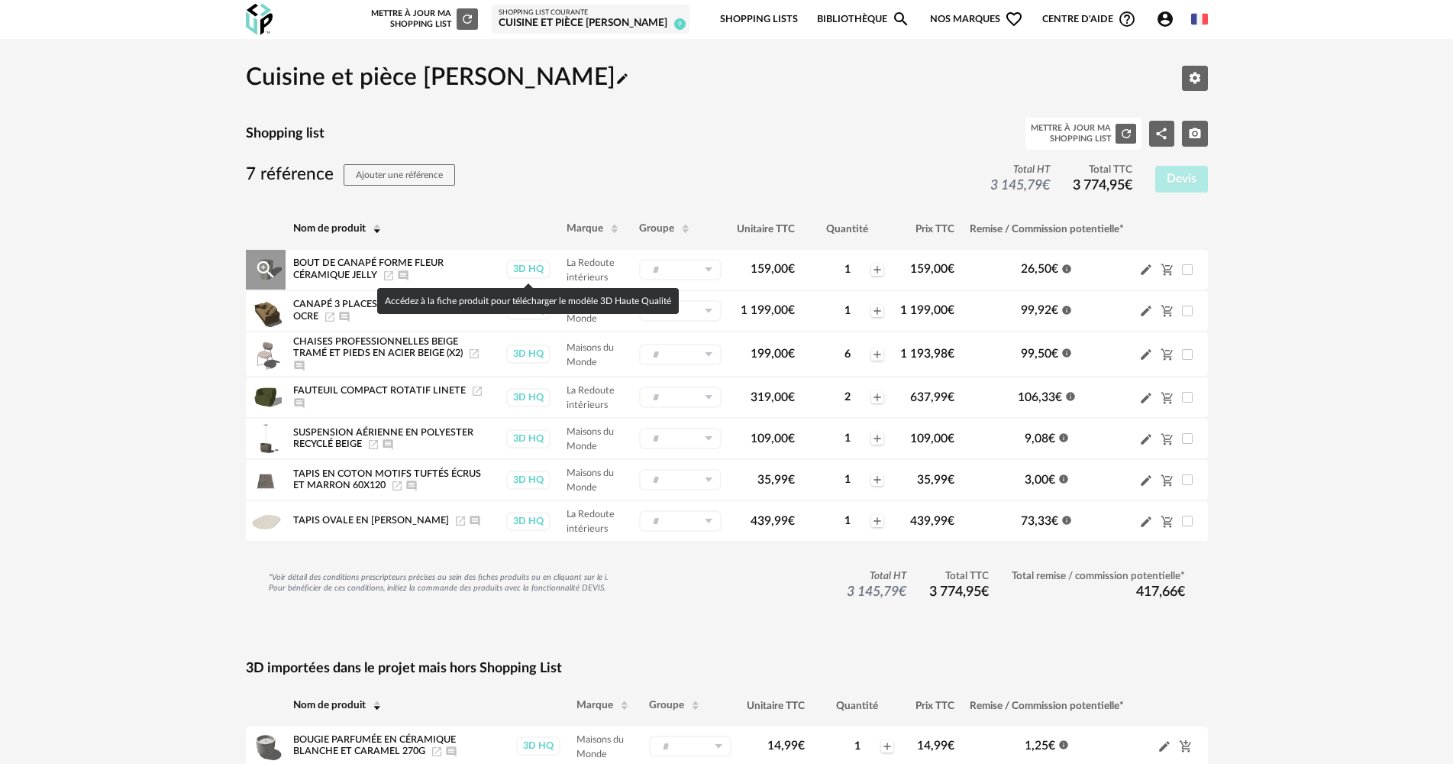
click at [537, 264] on div "3D HQ" at bounding box center [528, 269] width 44 height 19
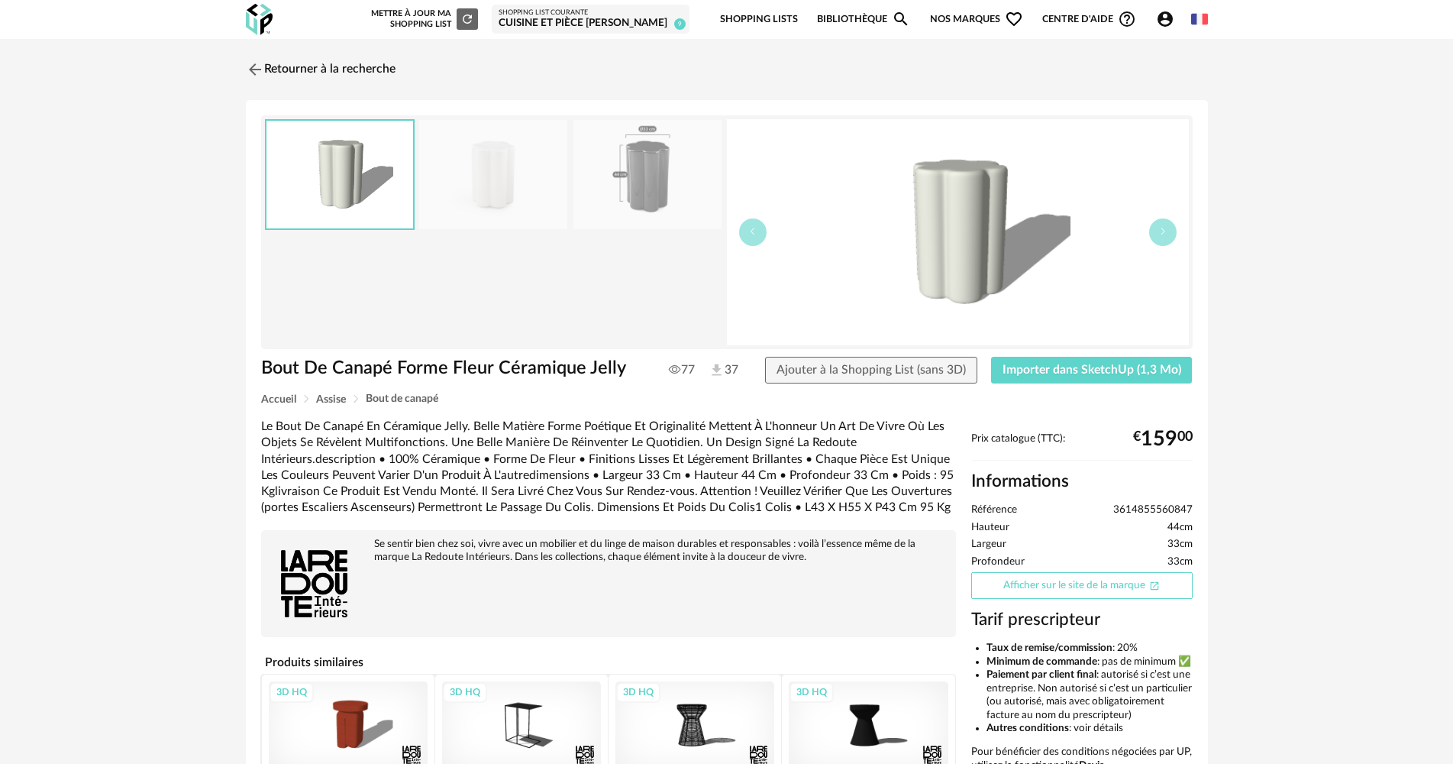
click at [1117, 579] on link "Afficher sur le site de la marque Open In New icon" at bounding box center [1081, 585] width 221 height 27
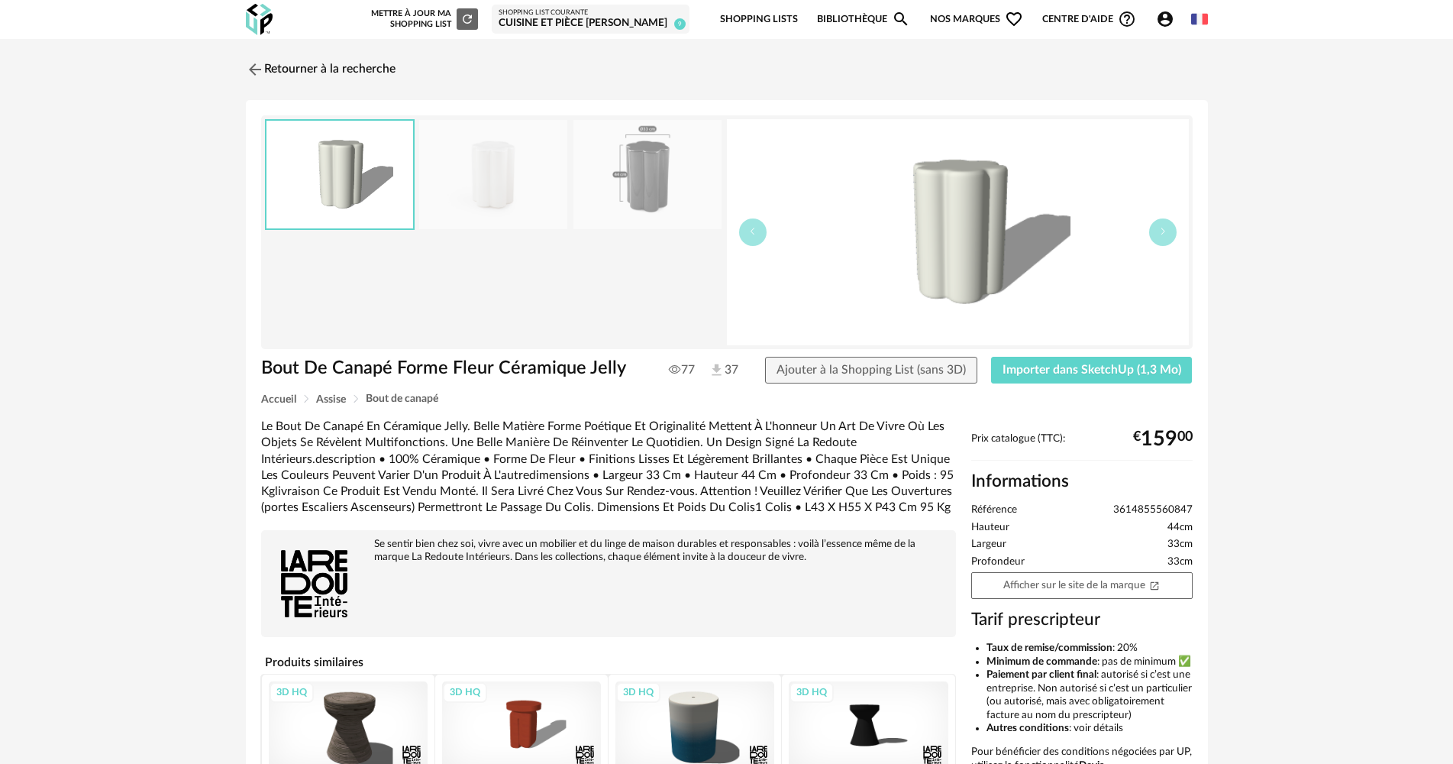
click at [617, 23] on div "Cuisine et pièce [PERSON_NAME]" at bounding box center [591, 24] width 184 height 14
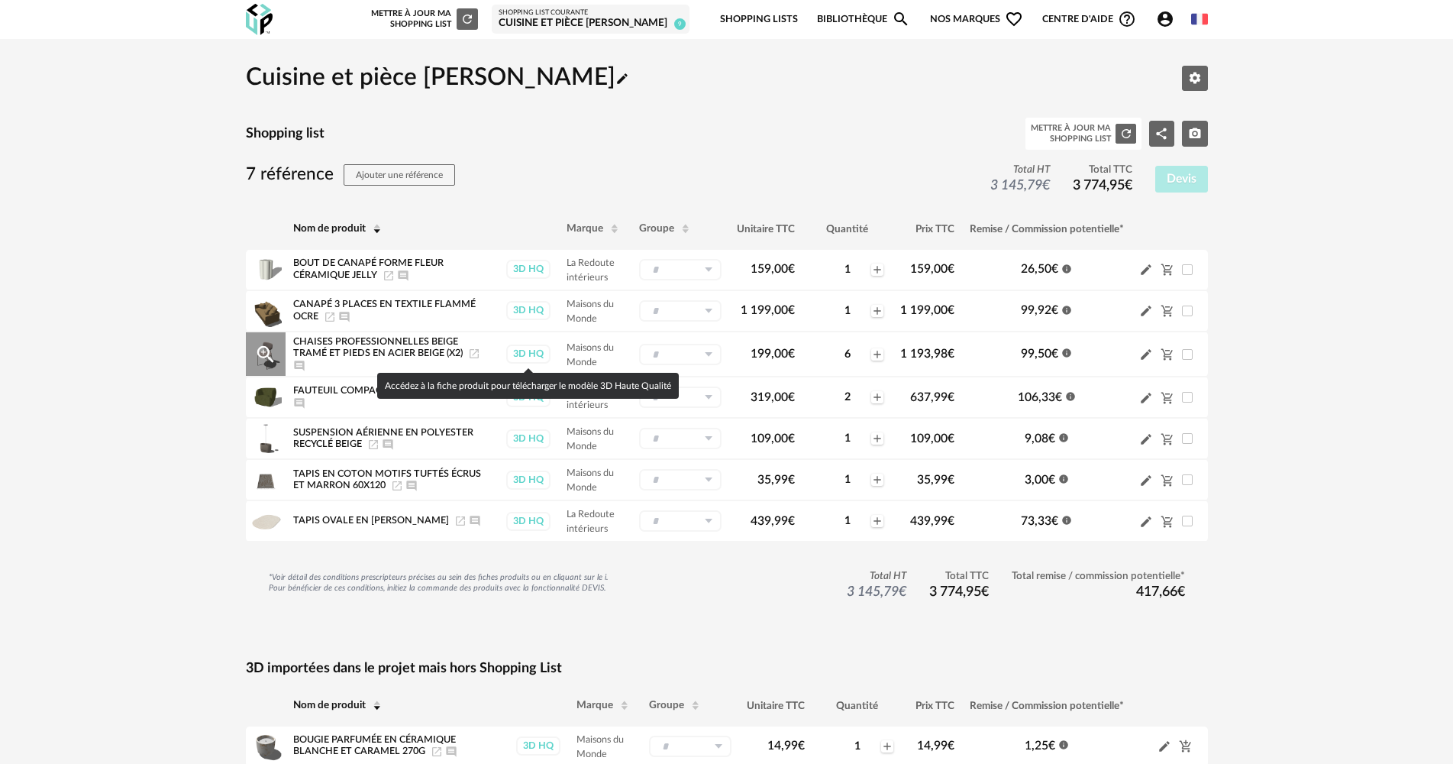
click at [532, 356] on div "3D HQ" at bounding box center [528, 353] width 44 height 19
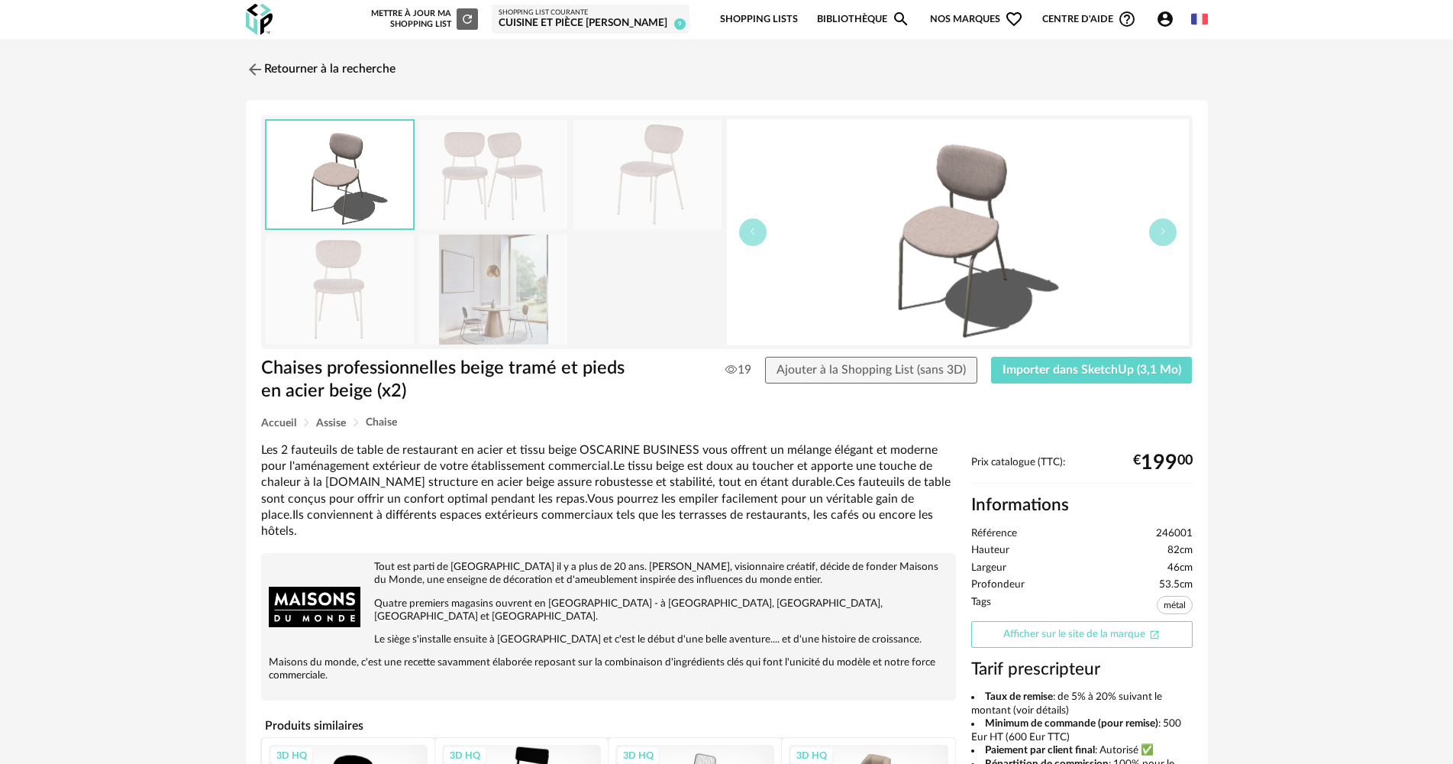
click at [1136, 632] on link "Afficher sur le site de la marque Open In New icon" at bounding box center [1081, 634] width 221 height 27
click at [574, 25] on div "Cuisine et pièce [PERSON_NAME]" at bounding box center [591, 24] width 184 height 14
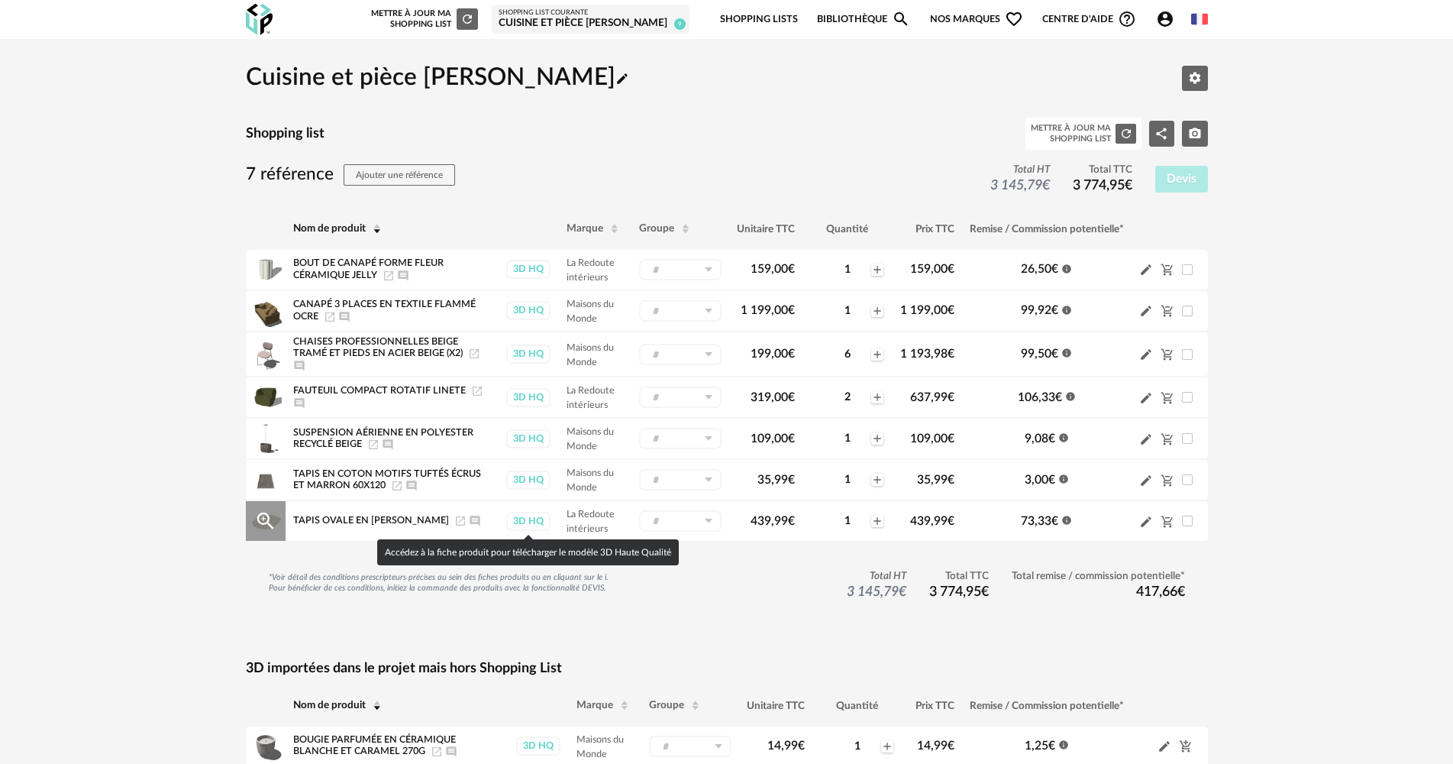
click at [537, 515] on div "3D HQ" at bounding box center [528, 521] width 44 height 19
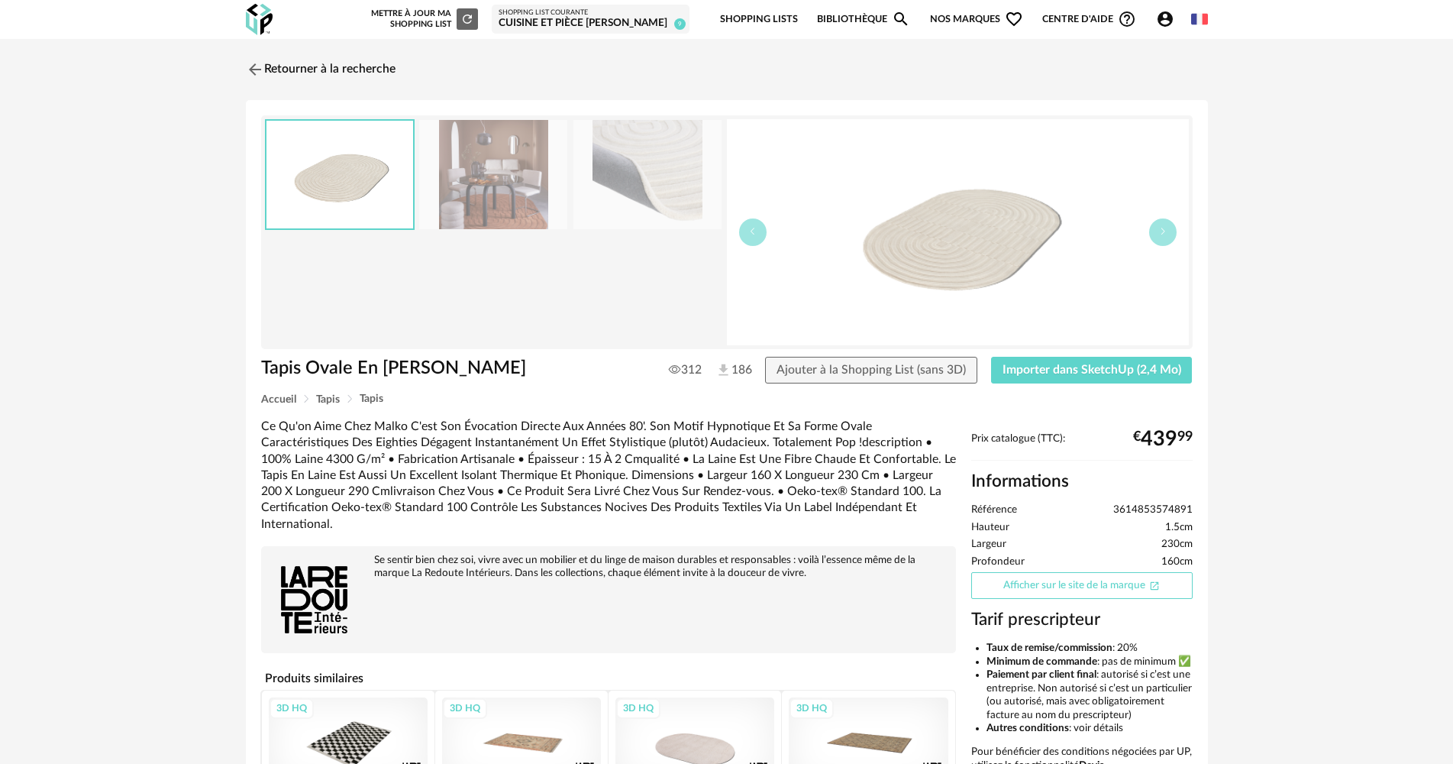
click at [1119, 577] on link "Afficher sur le site de la marque Open In New icon" at bounding box center [1081, 585] width 221 height 27
click at [614, 15] on div "Shopping List courante" at bounding box center [591, 12] width 184 height 9
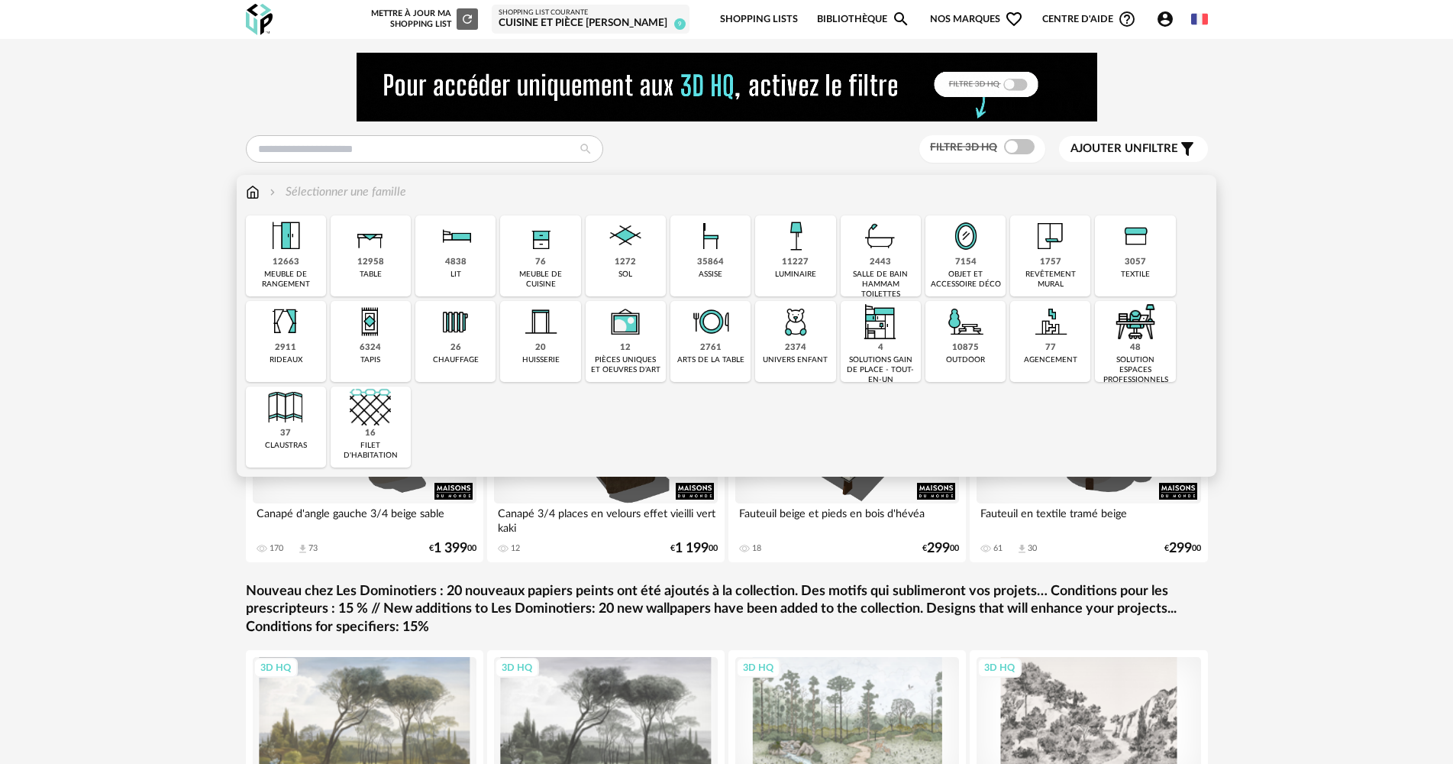
click at [800, 280] on div "11227 luminaire" at bounding box center [795, 255] width 80 height 81
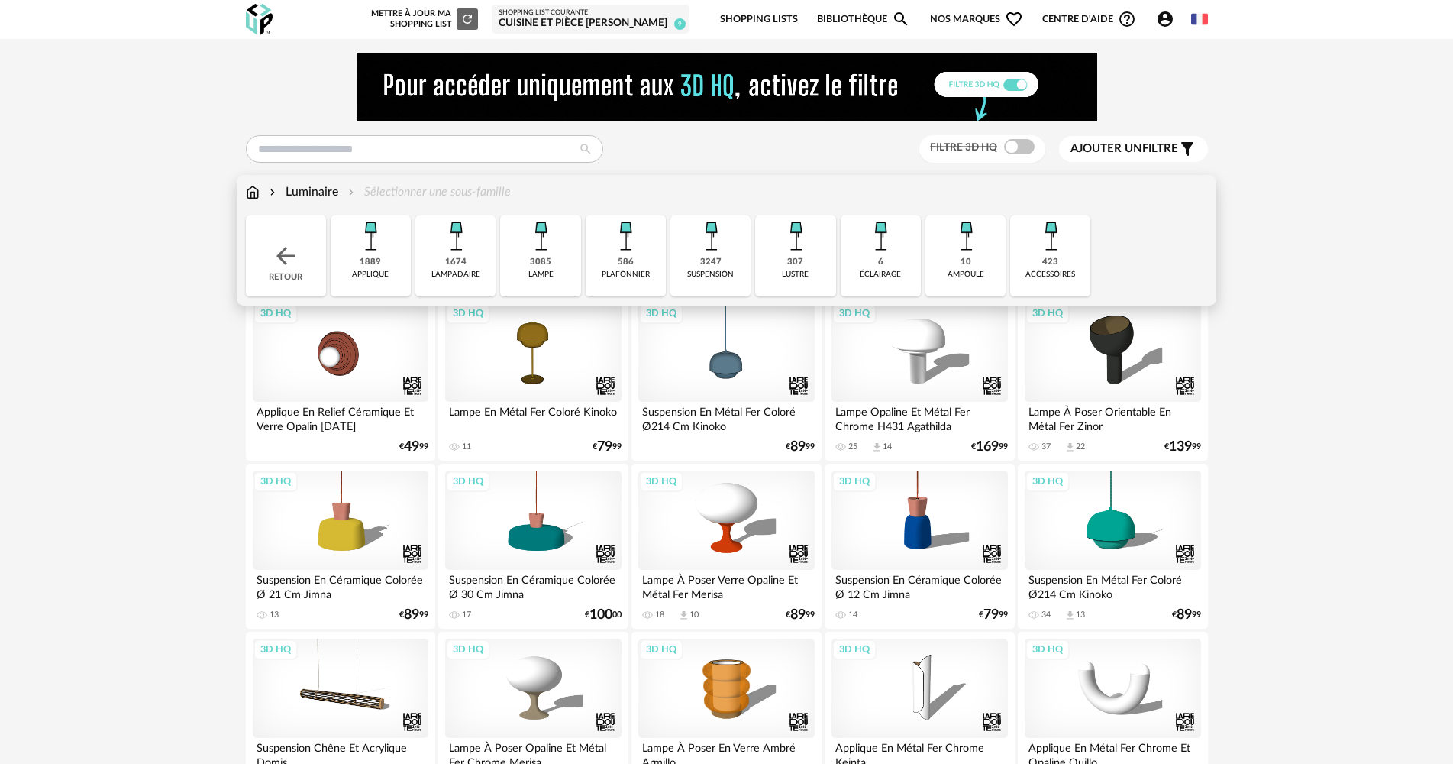
click at [452, 268] on div "1674" at bounding box center [455, 262] width 21 height 11
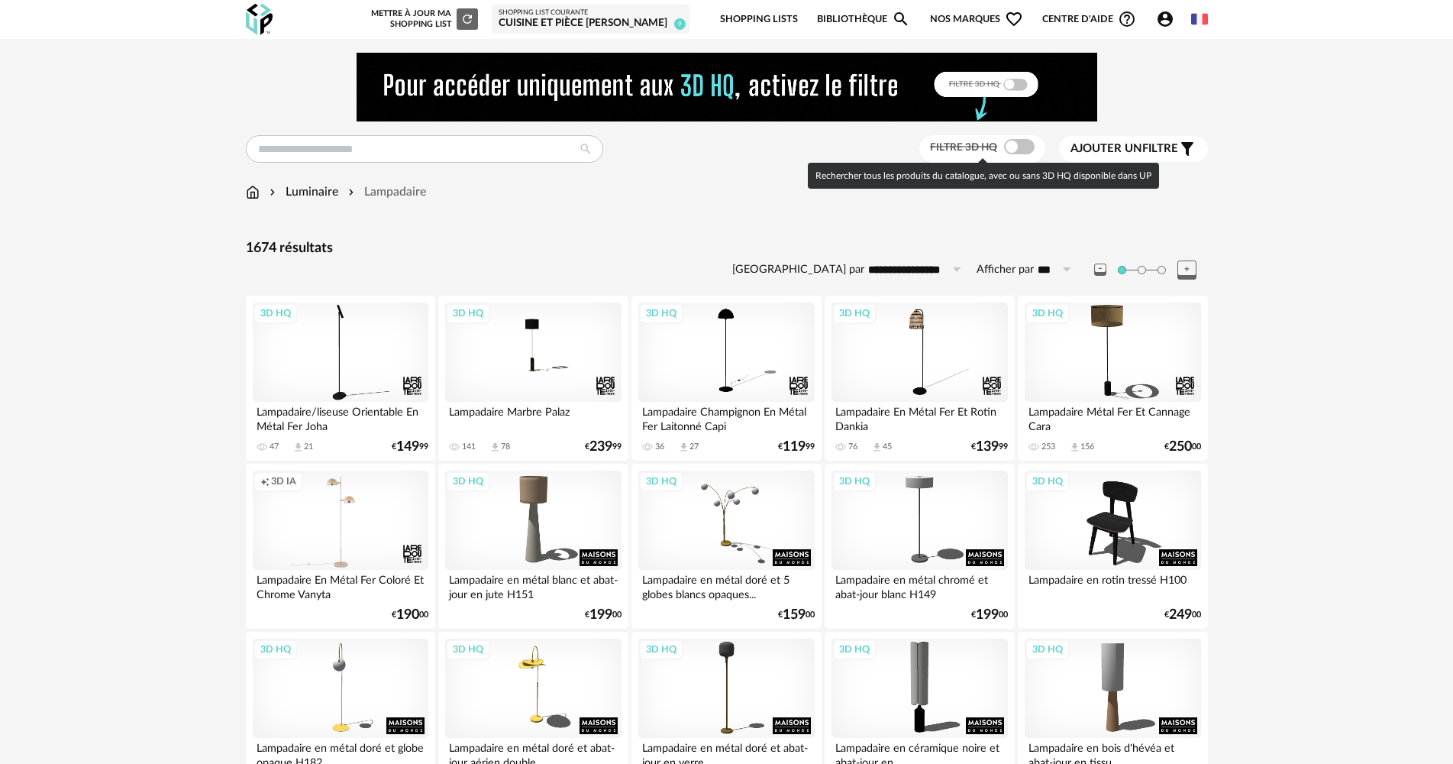
click at [1007, 144] on span at bounding box center [1019, 146] width 31 height 15
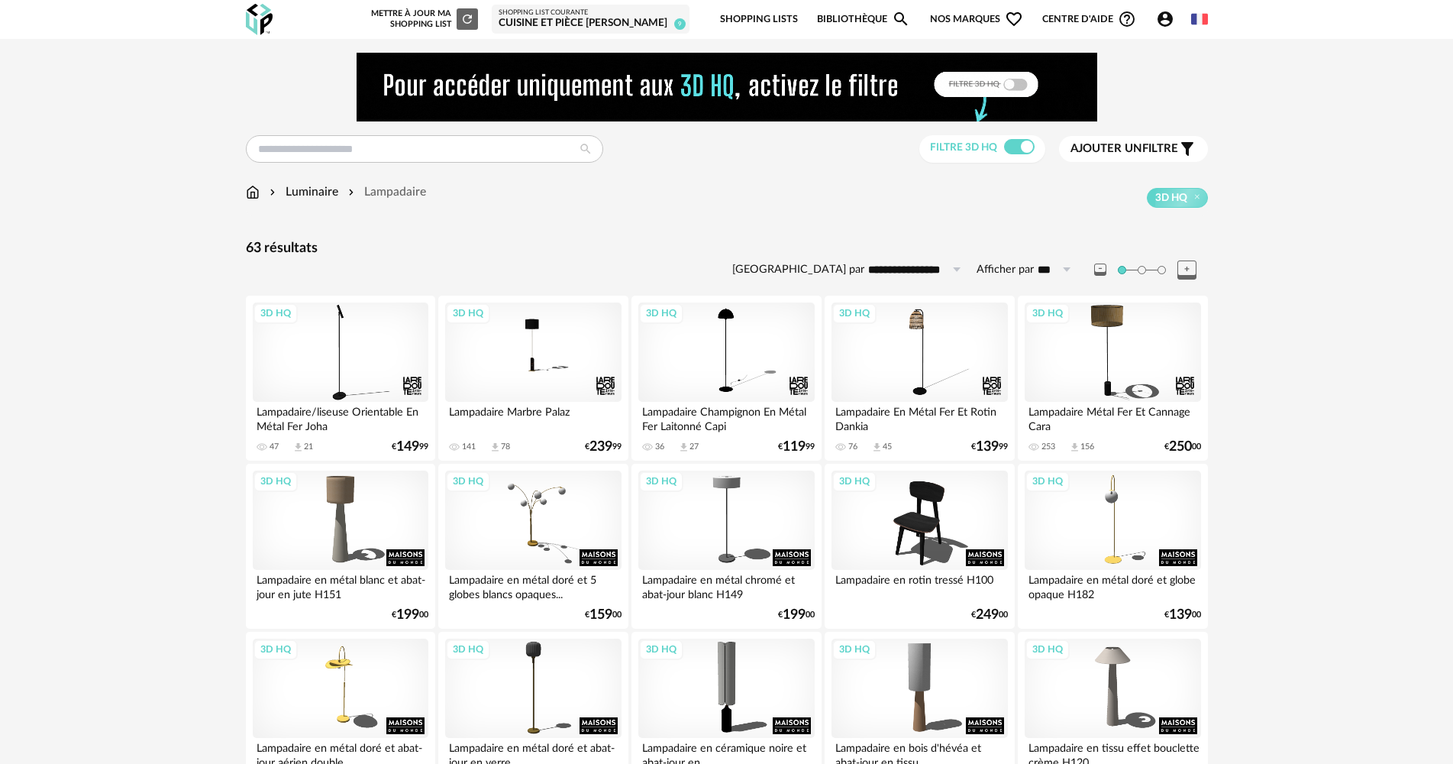
scroll to position [76, 0]
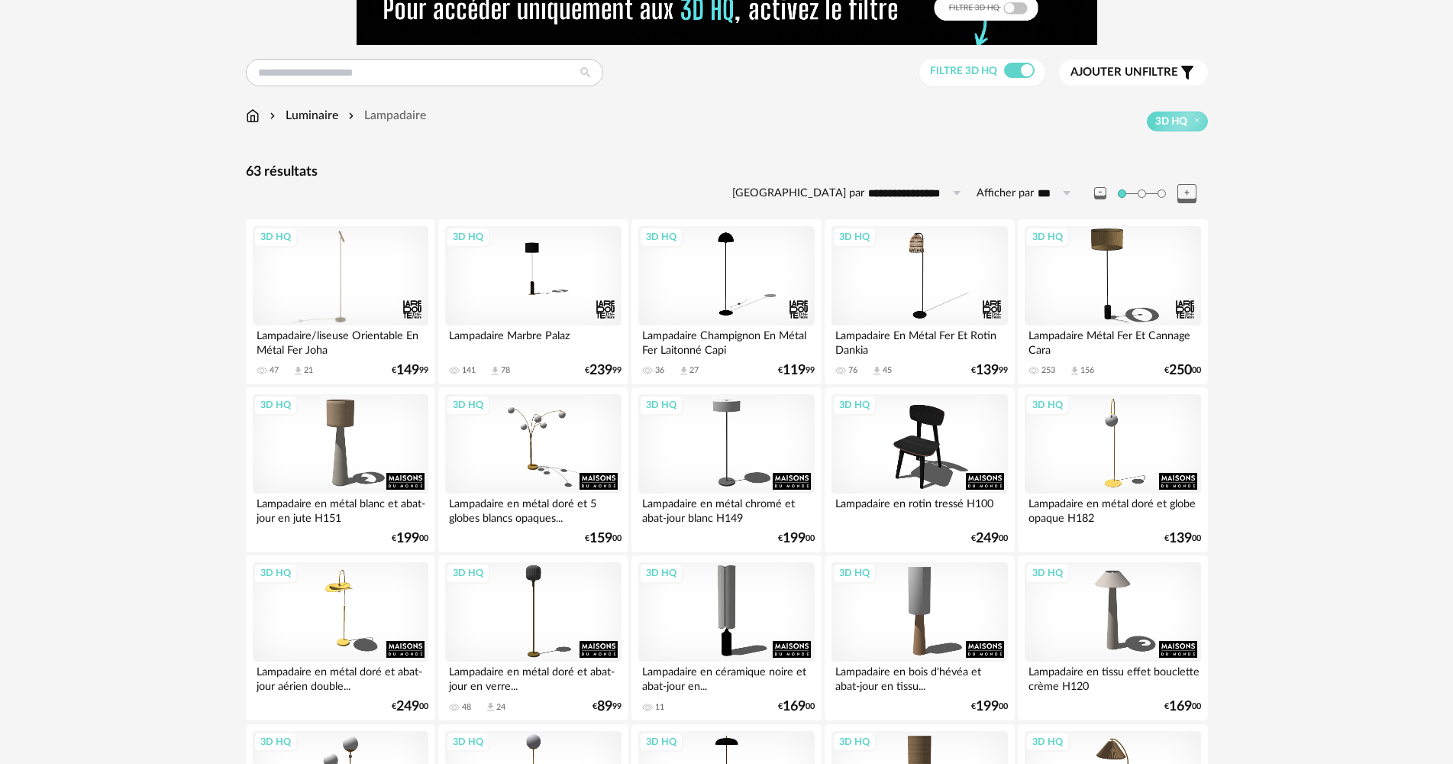
click at [368, 289] on div "3D HQ" at bounding box center [341, 275] width 176 height 99
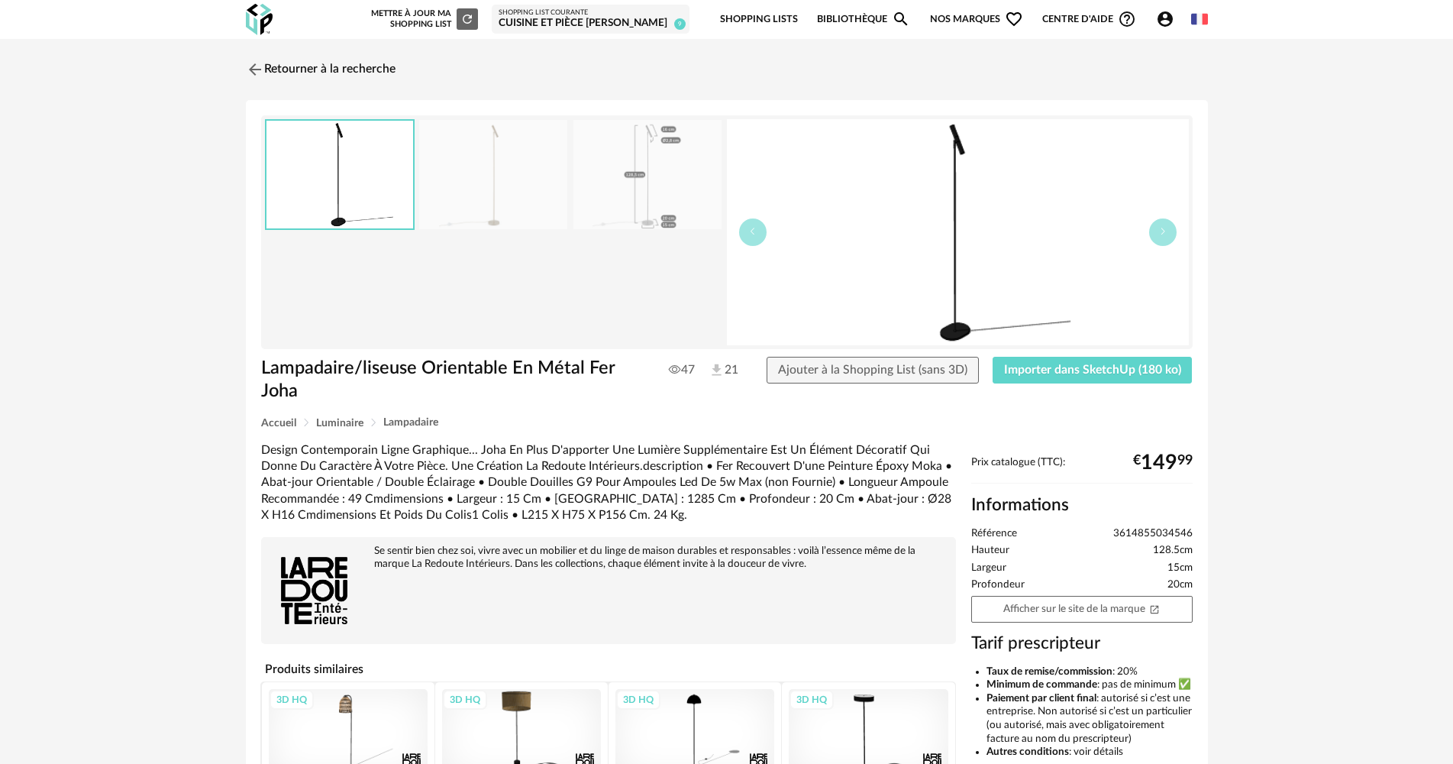
click at [470, 210] on img at bounding box center [493, 174] width 148 height 109
click at [337, 66] on link "Retourner à la recherche" at bounding box center [317, 70] width 150 height 34
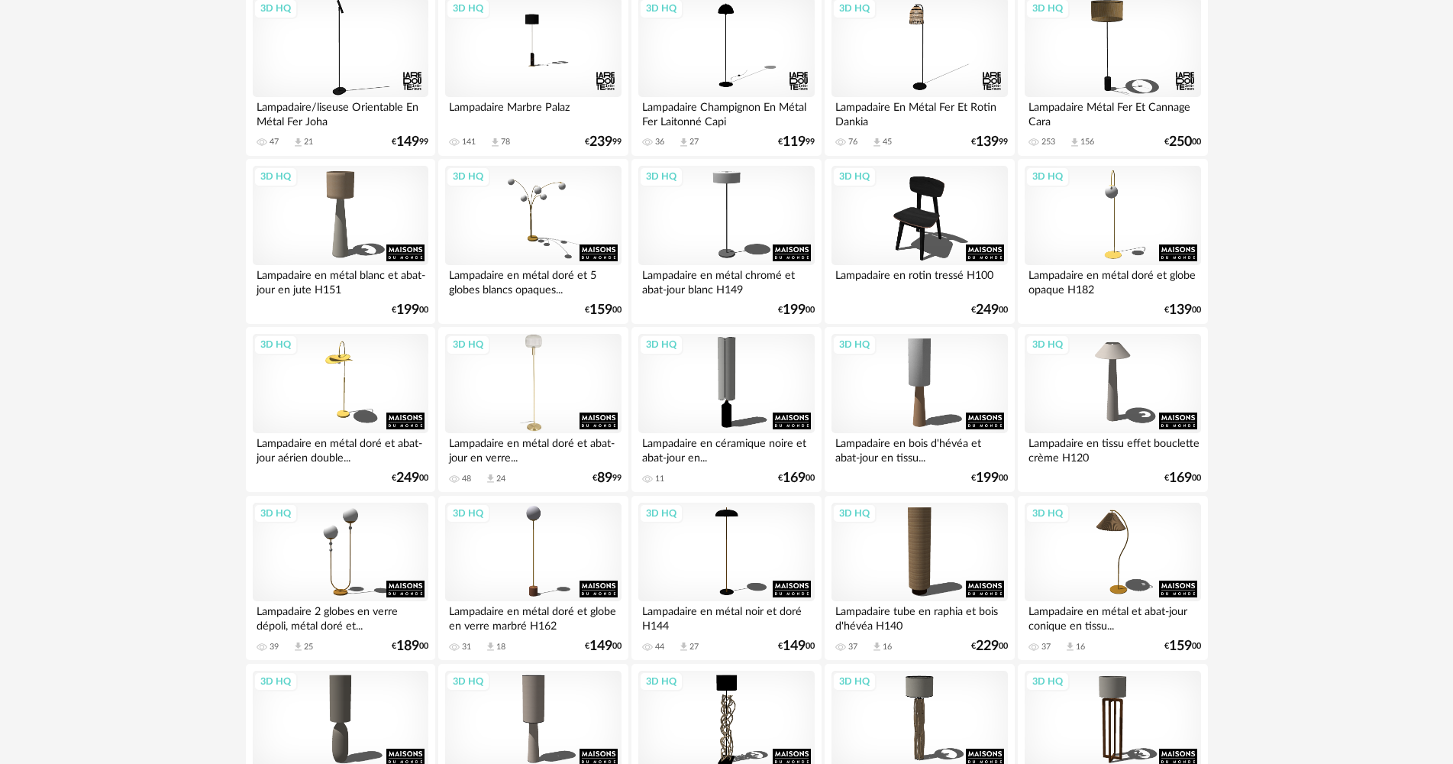
scroll to position [305, 0]
click at [1094, 393] on div "3D HQ" at bounding box center [1113, 382] width 176 height 99
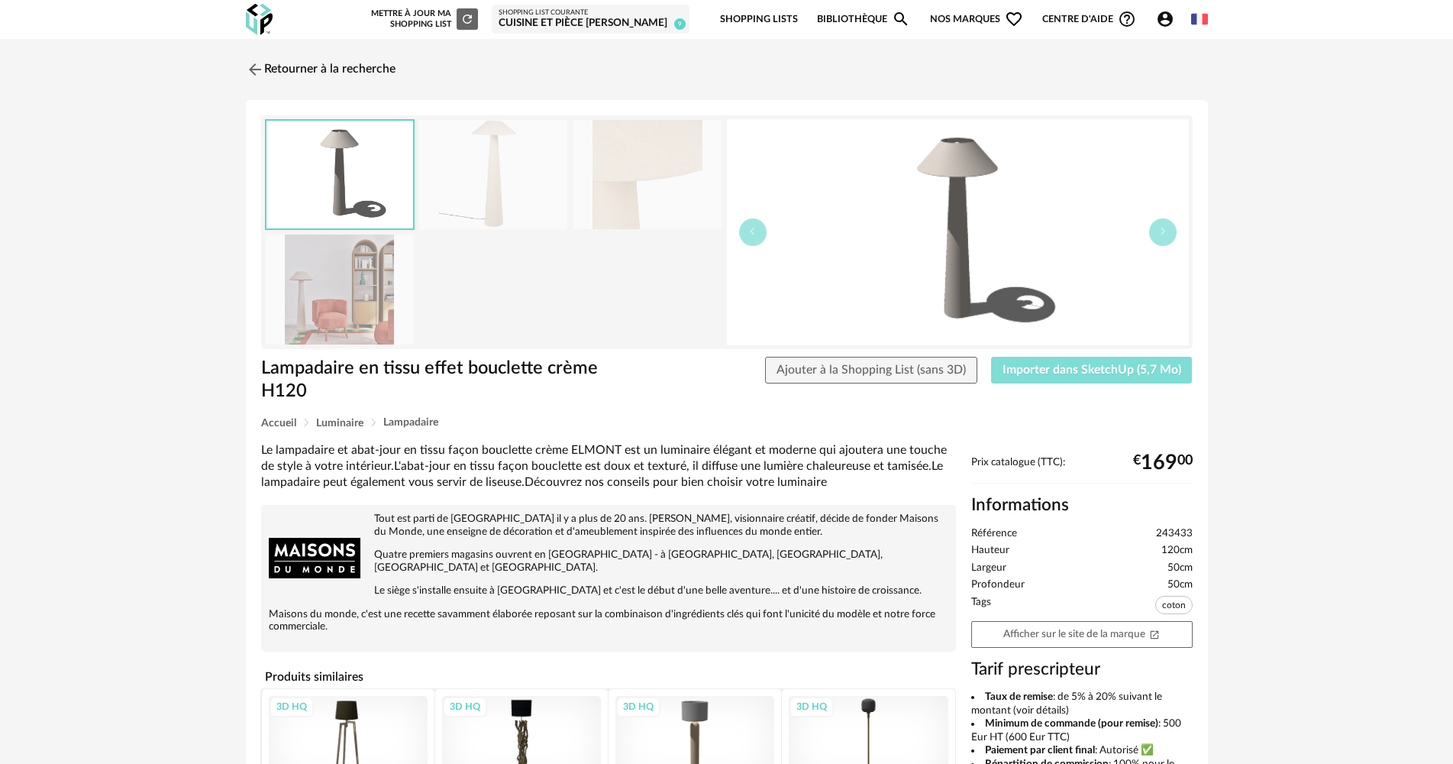
click at [1127, 377] on button "Importer dans SketchUp (5,7 Mo)" at bounding box center [1092, 370] width 202 height 27
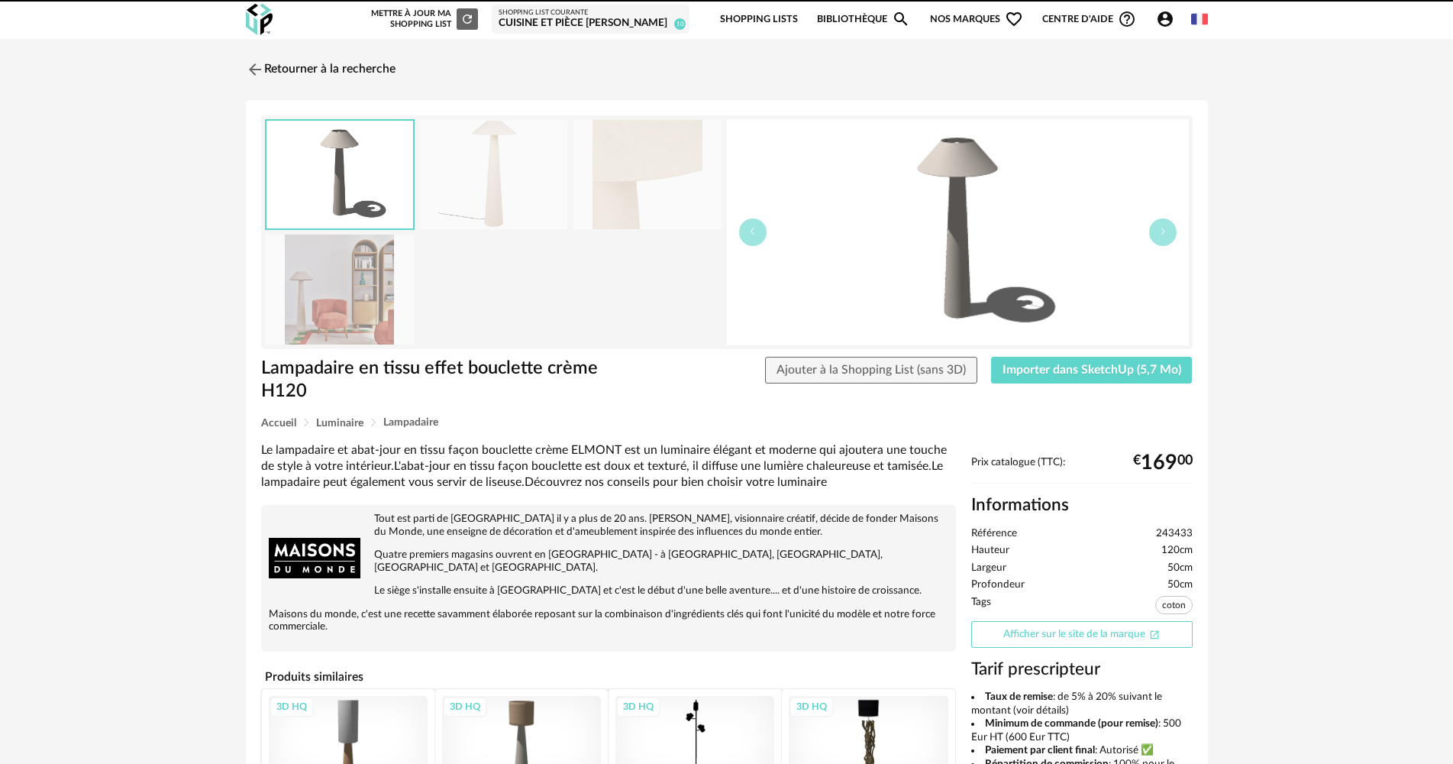
click at [1142, 627] on link "Afficher sur le site de la marque Open In New icon" at bounding box center [1081, 634] width 221 height 27
